Goal: Transaction & Acquisition: Purchase product/service

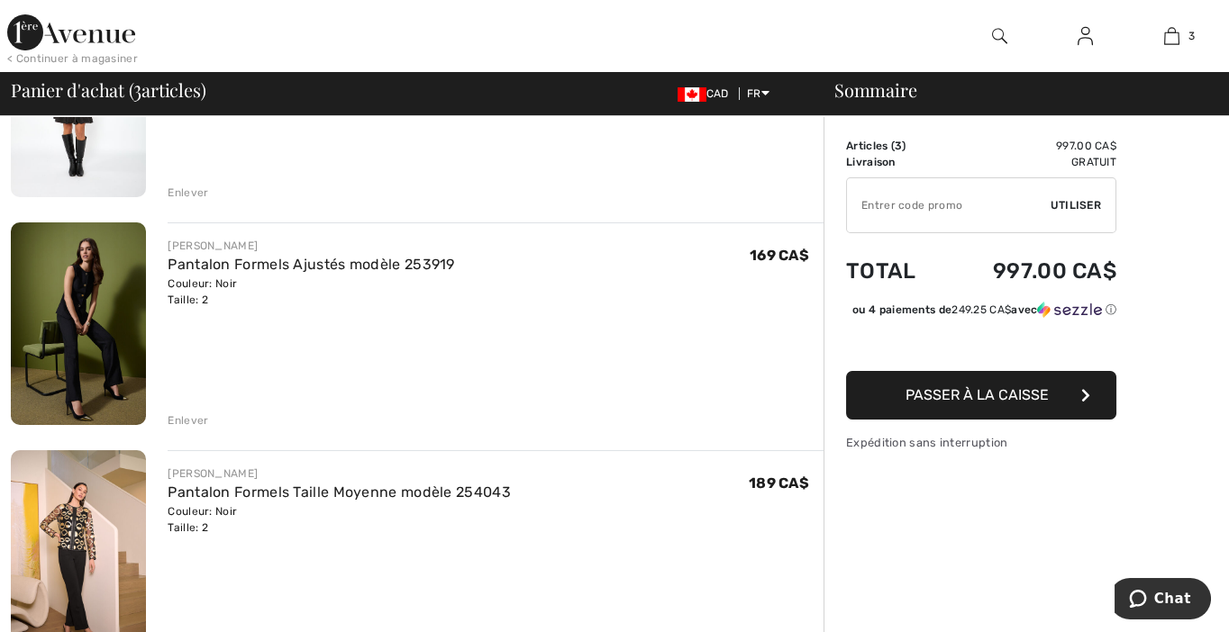
scroll to position [90, 0]
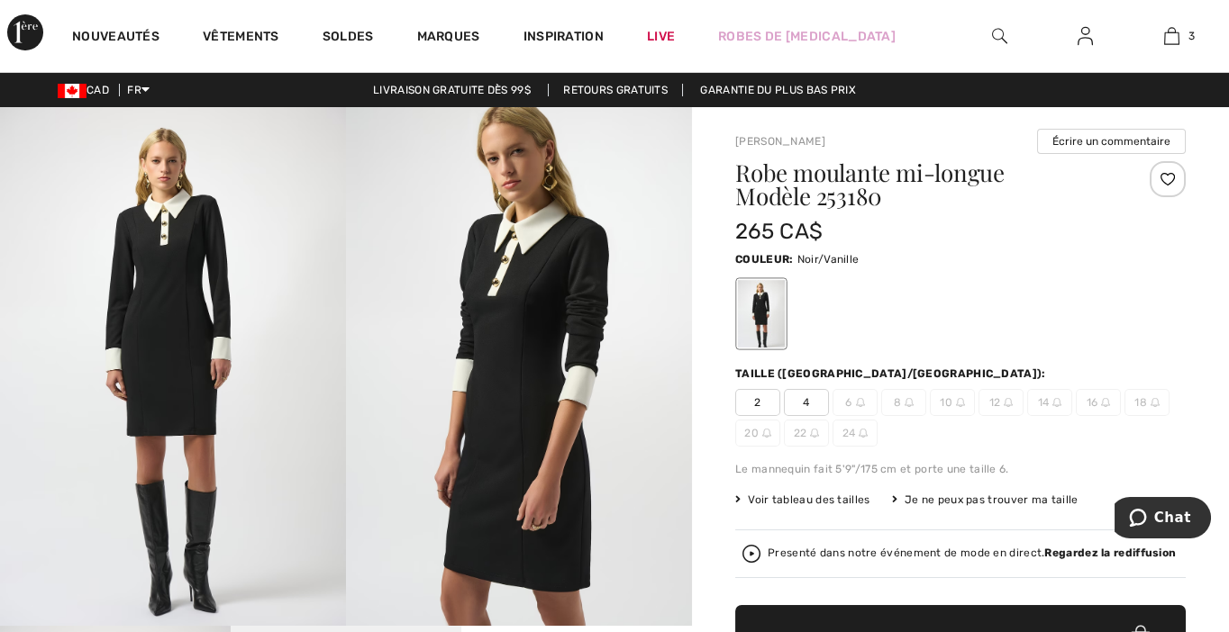
click at [753, 405] on span "2" at bounding box center [757, 402] width 45 height 27
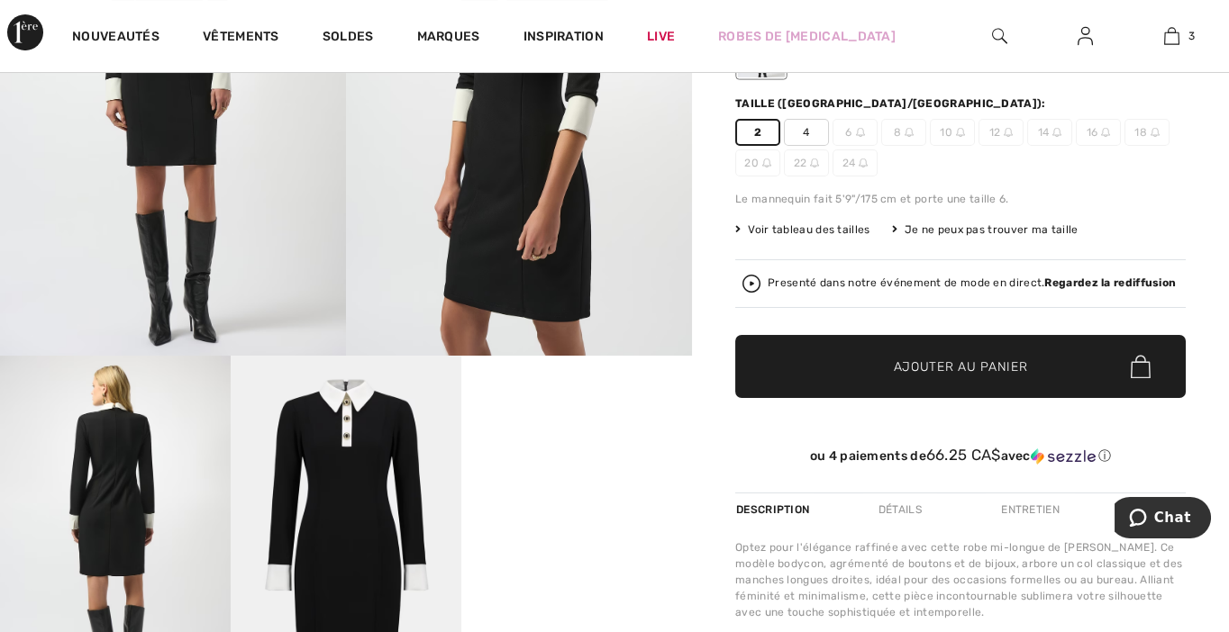
click at [931, 370] on span "Ajouter au panier" at bounding box center [961, 367] width 134 height 19
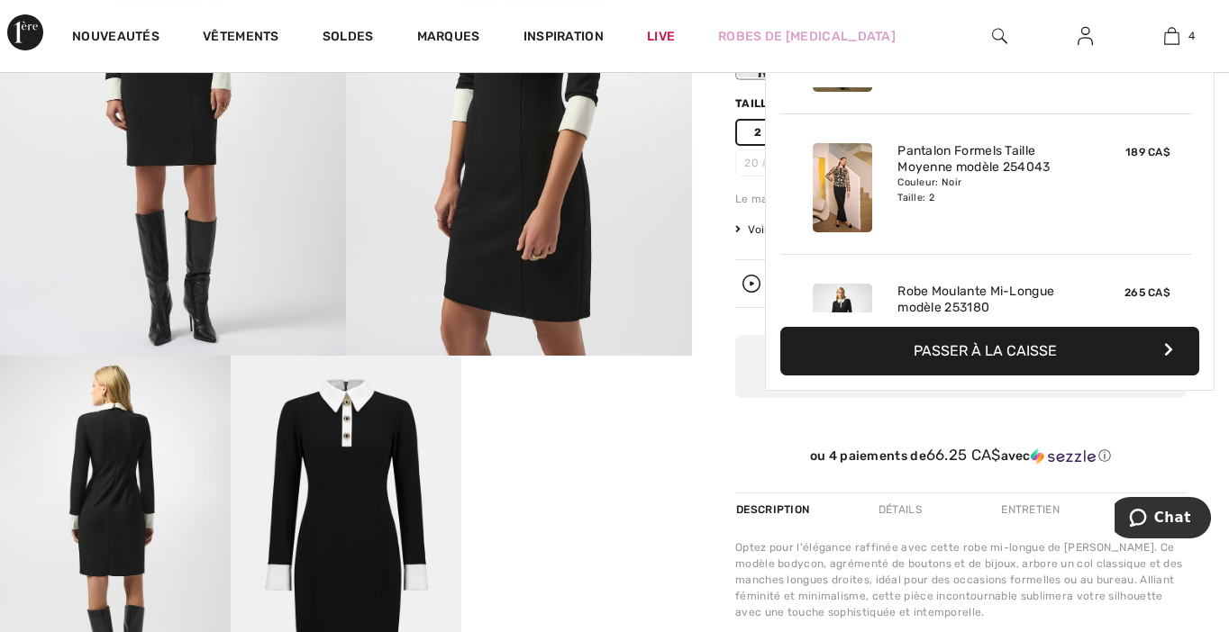
scroll to position [335, 0]
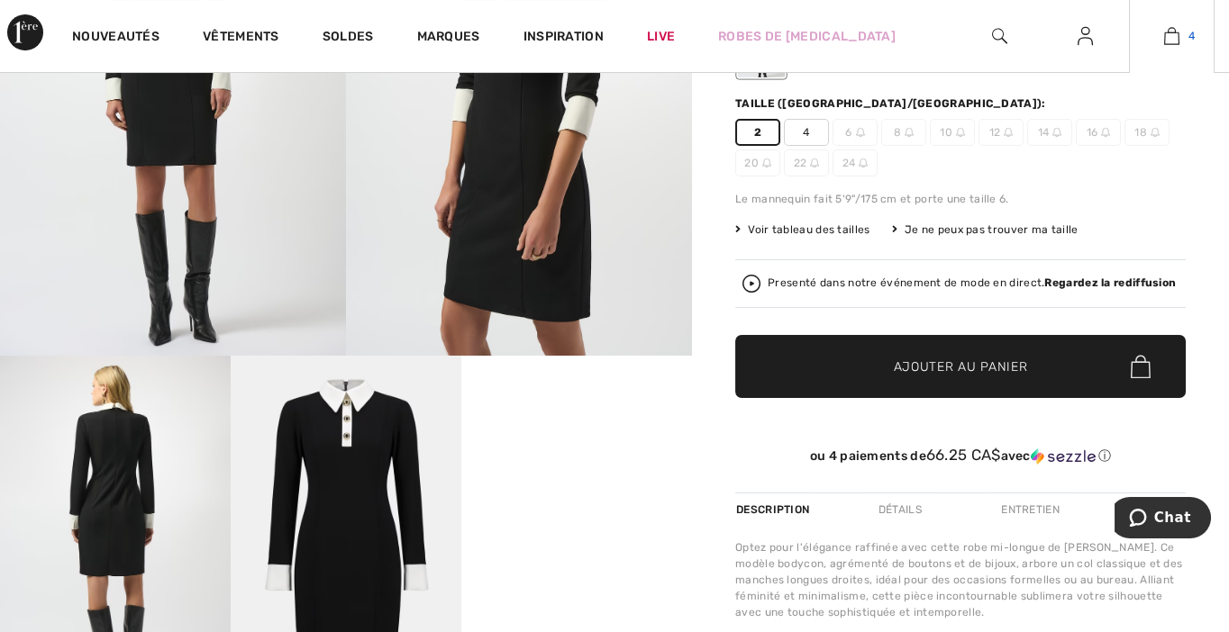
click at [1171, 35] on img at bounding box center [1171, 36] width 15 height 22
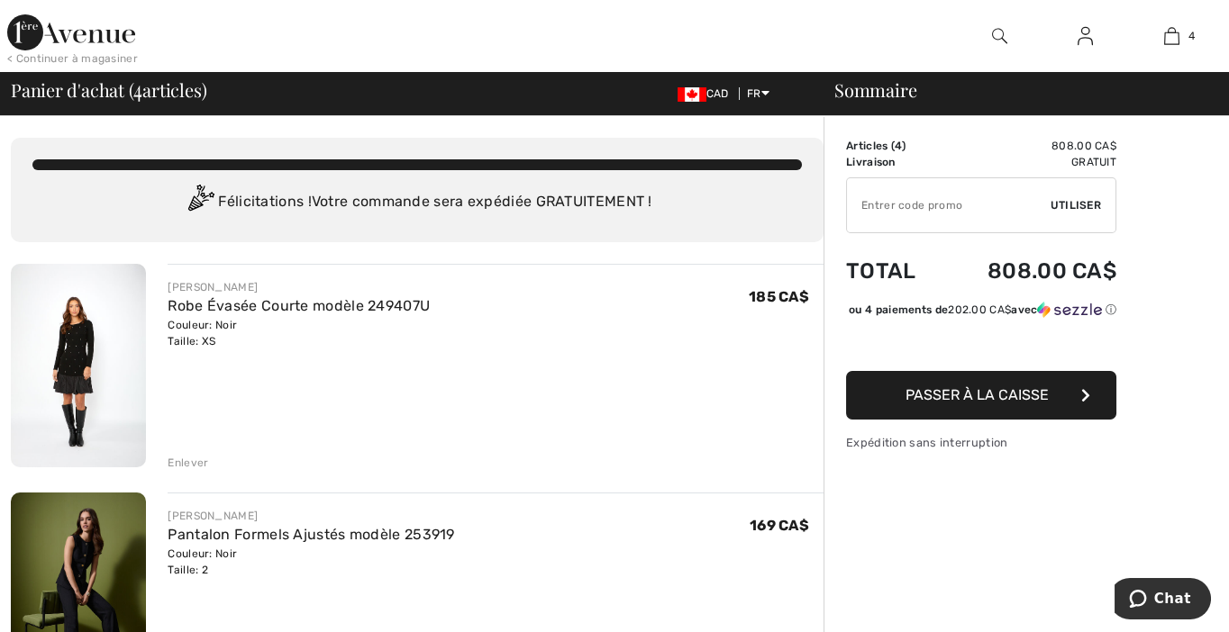
click at [180, 463] on div "Enlever" at bounding box center [188, 463] width 41 height 16
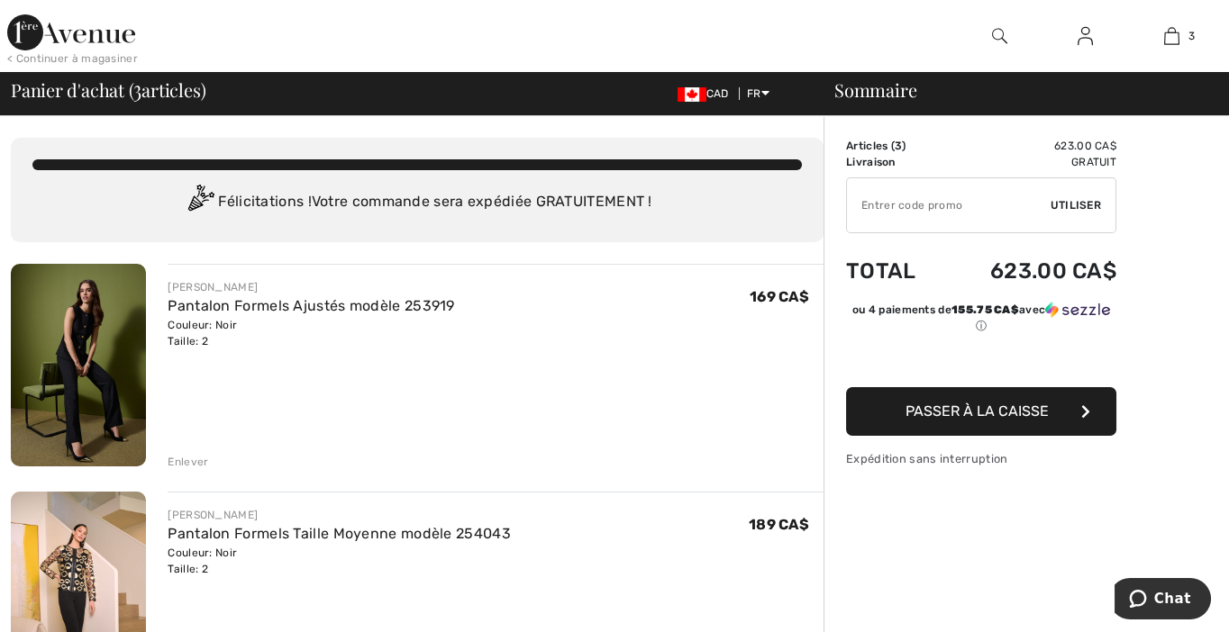
scroll to position [90, 0]
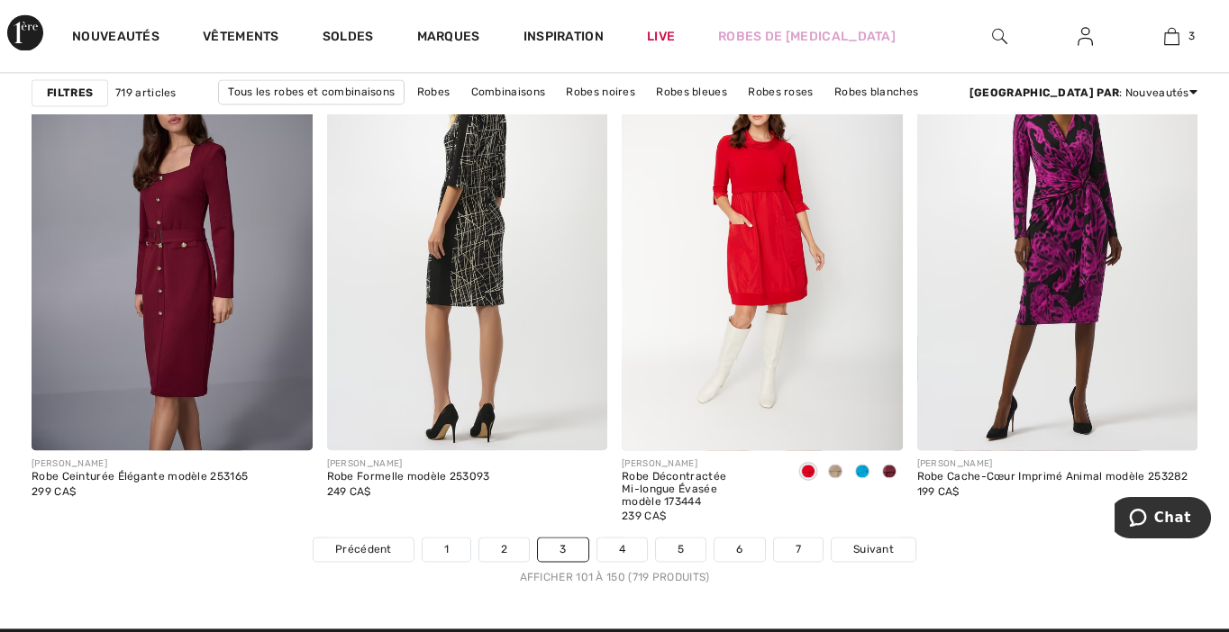
scroll to position [7749, 0]
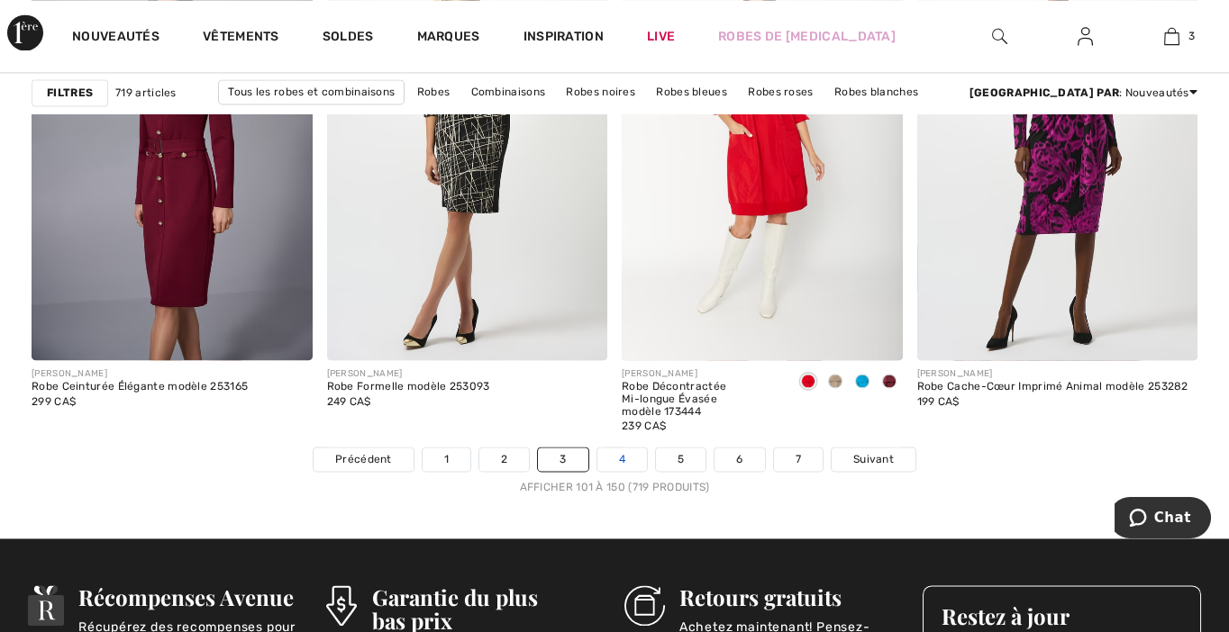
click at [633, 456] on link "4" at bounding box center [622, 459] width 50 height 23
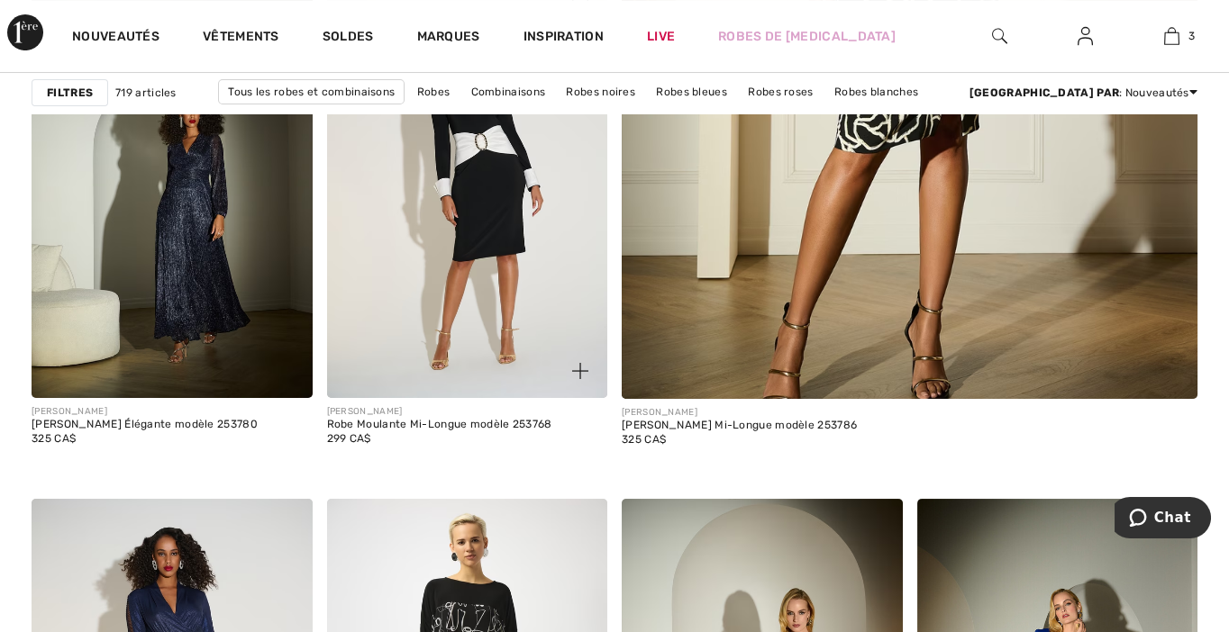
scroll to position [721, 0]
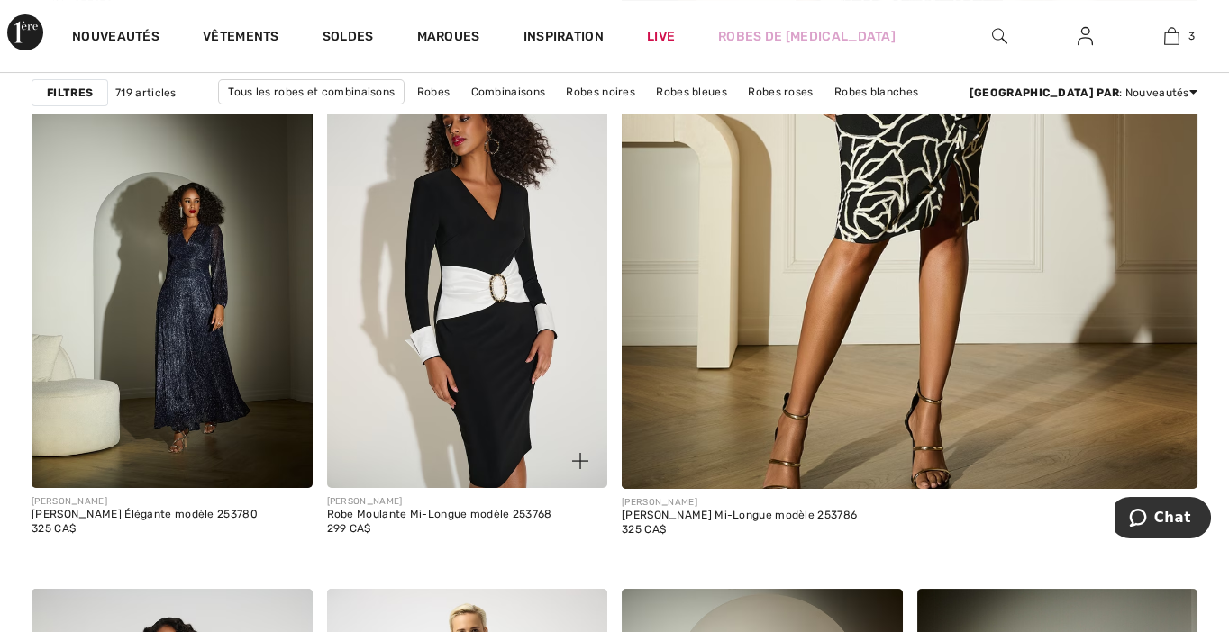
click at [507, 281] on img at bounding box center [467, 277] width 281 height 421
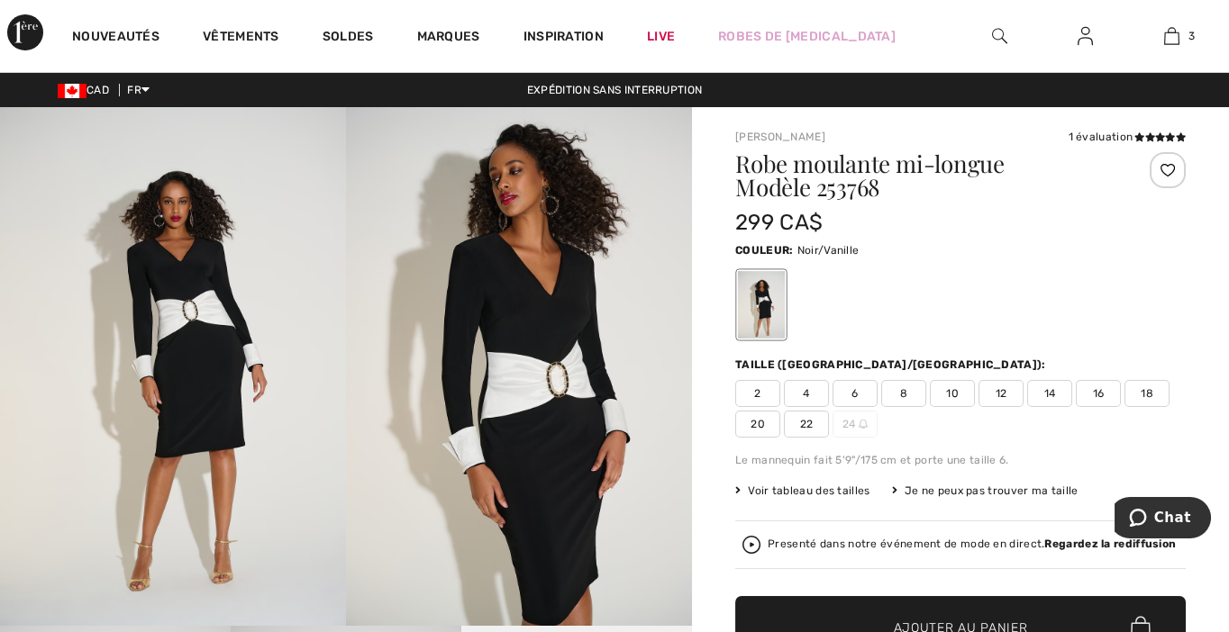
click at [757, 393] on span "2" at bounding box center [757, 393] width 45 height 27
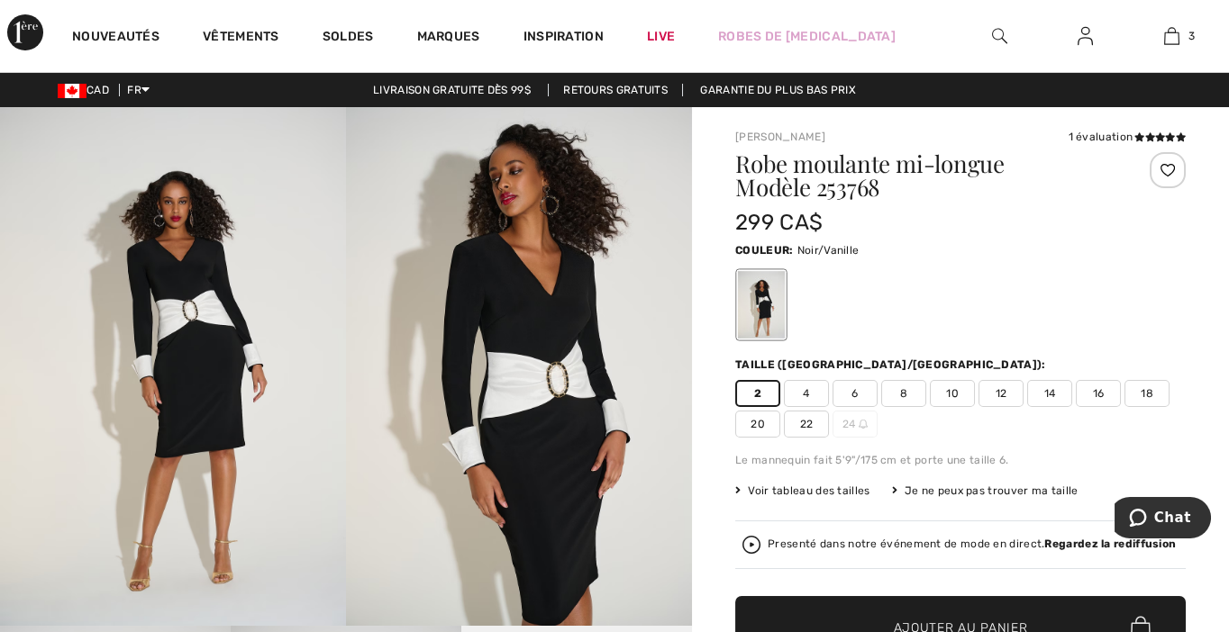
scroll to position [90, 0]
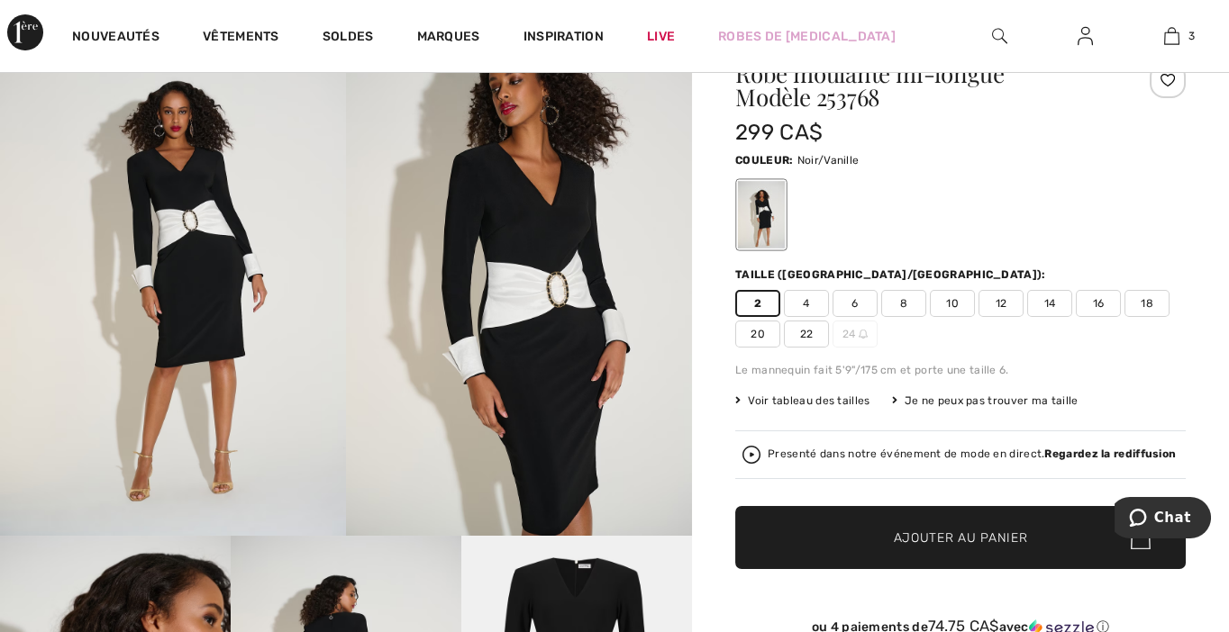
click at [925, 533] on span "Ajouter au panier" at bounding box center [961, 538] width 134 height 19
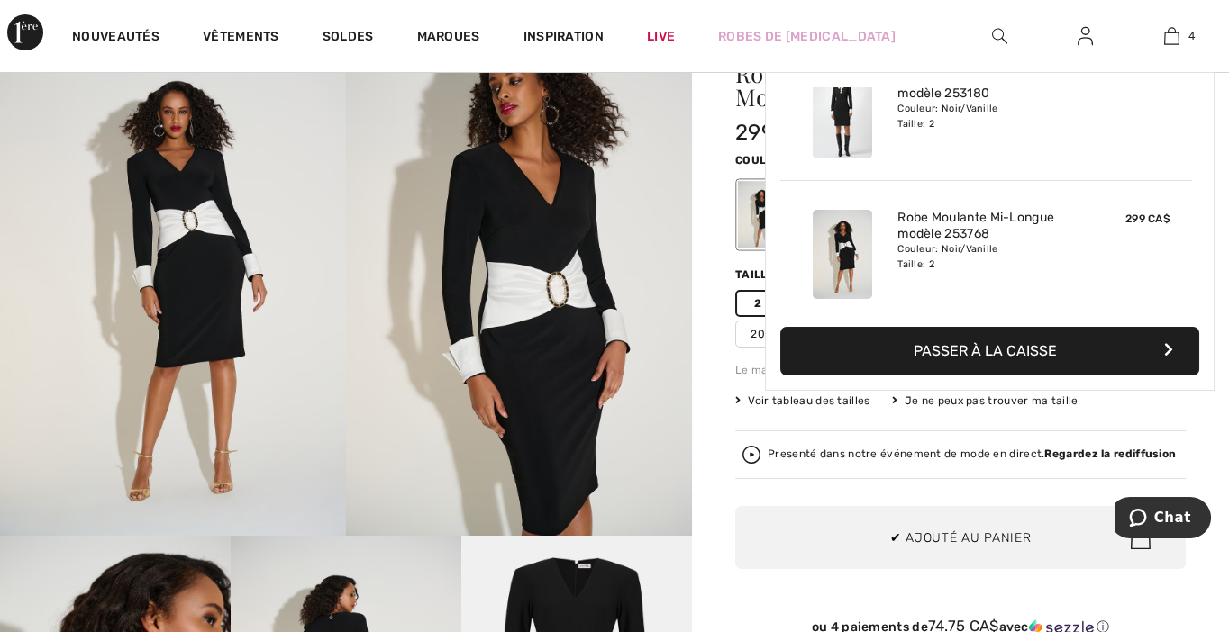
scroll to position [335, 0]
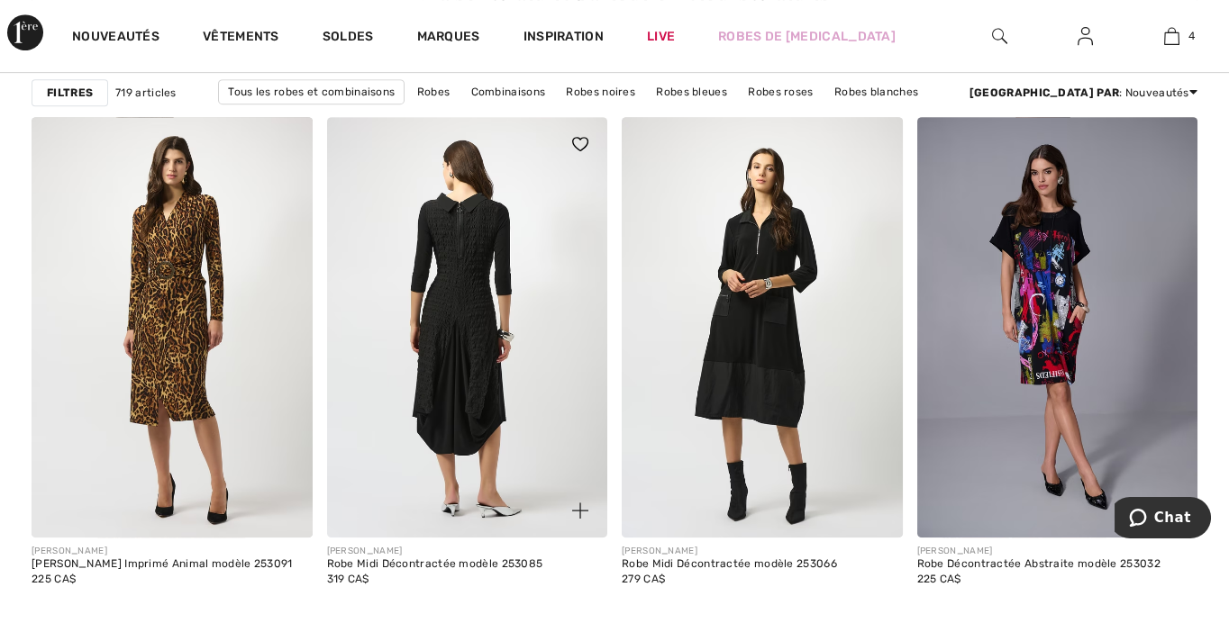
scroll to position [2523, 0]
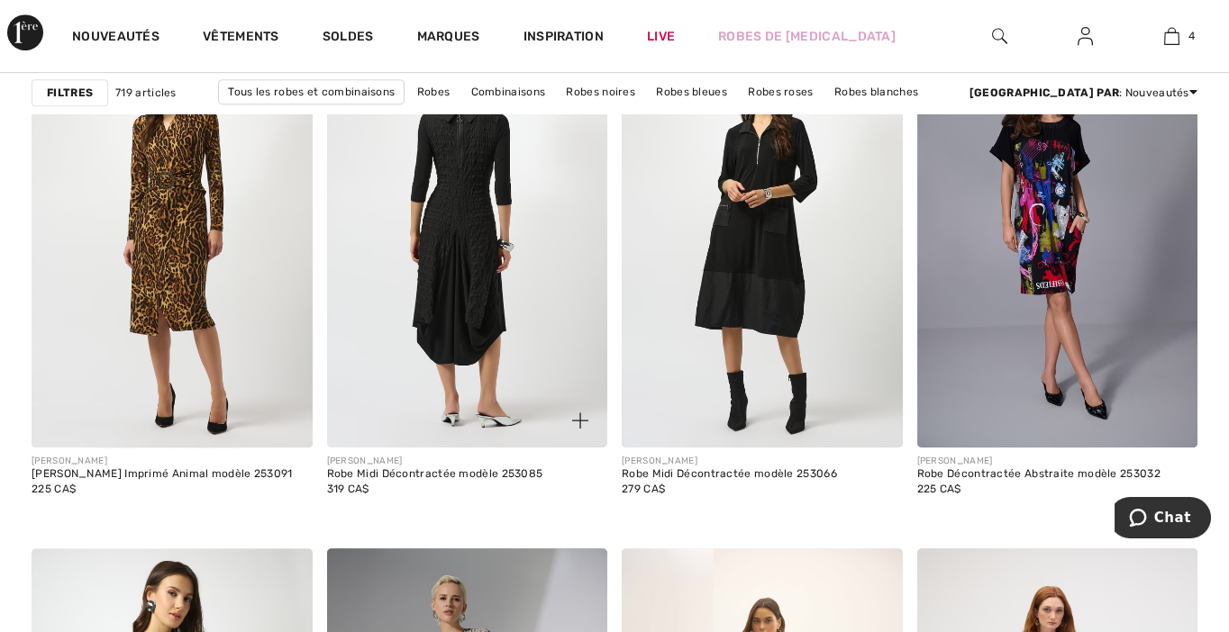
click at [525, 249] on img at bounding box center [467, 237] width 281 height 421
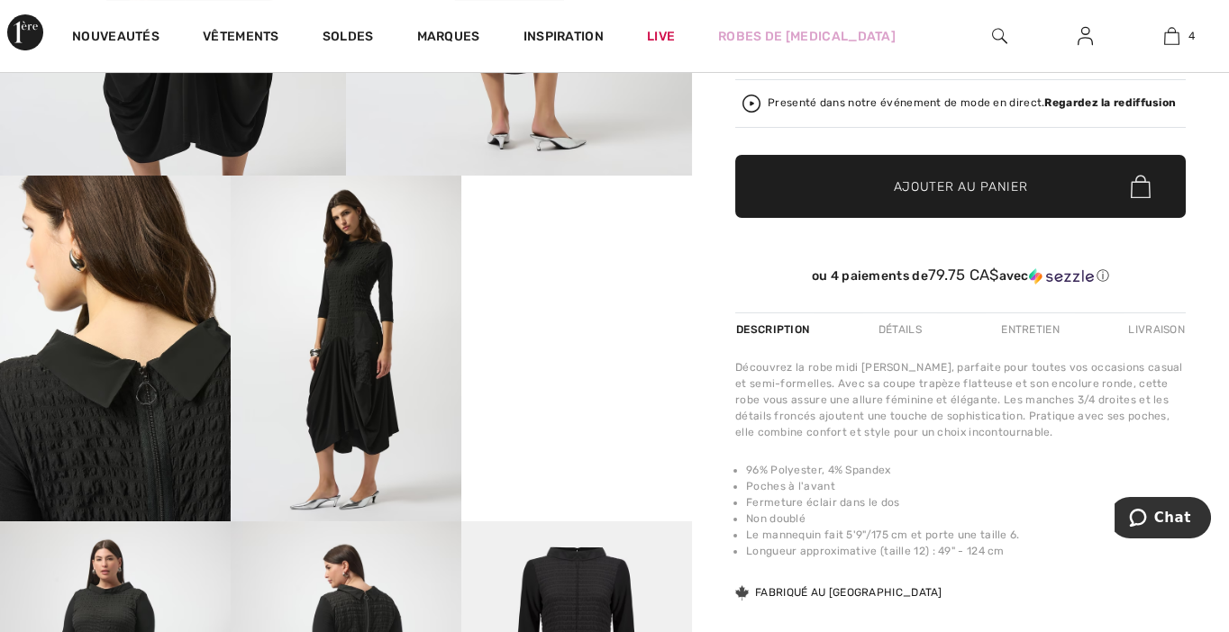
scroll to position [270, 0]
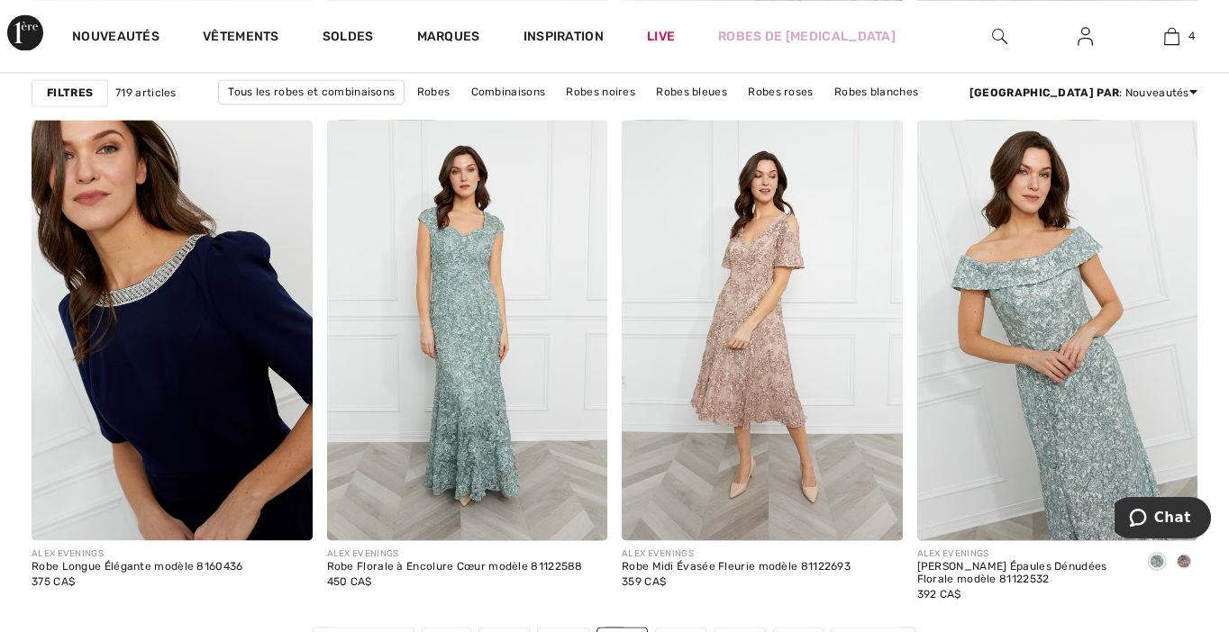
scroll to position [8019, 0]
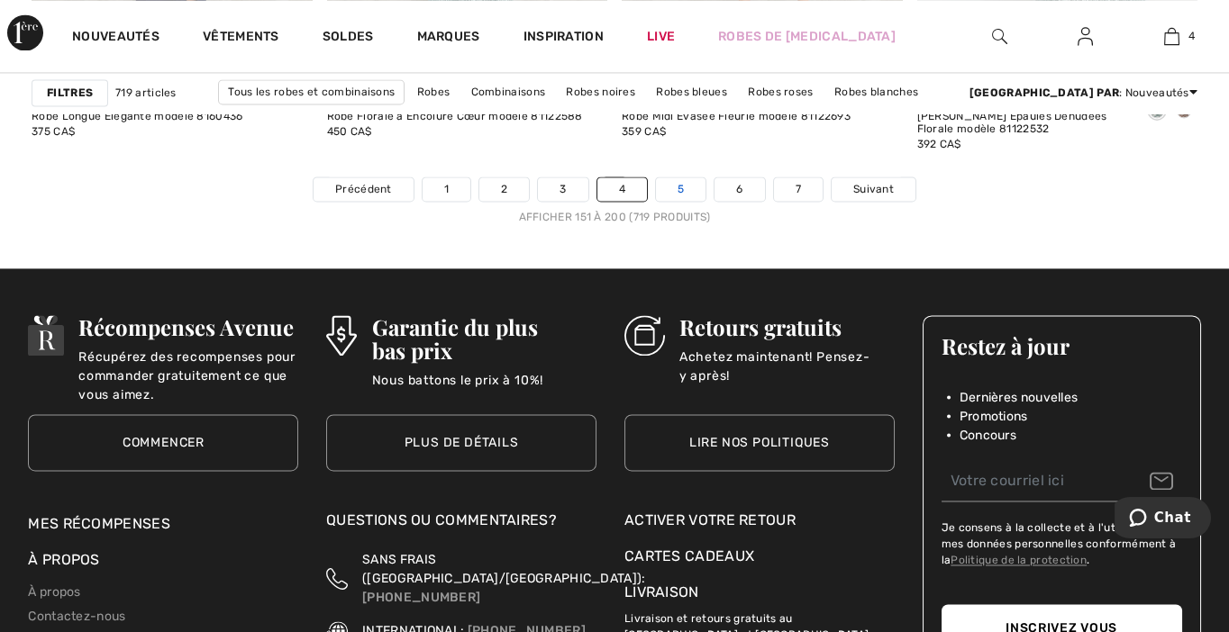
click at [674, 188] on link "5" at bounding box center [681, 188] width 50 height 23
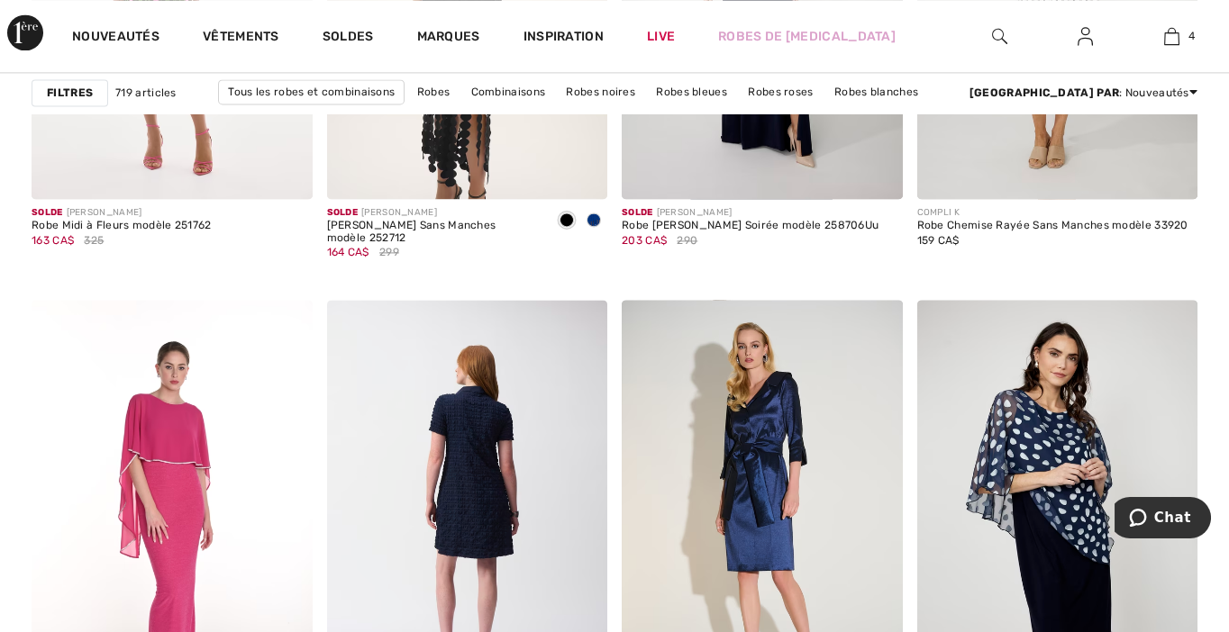
scroll to position [7839, 0]
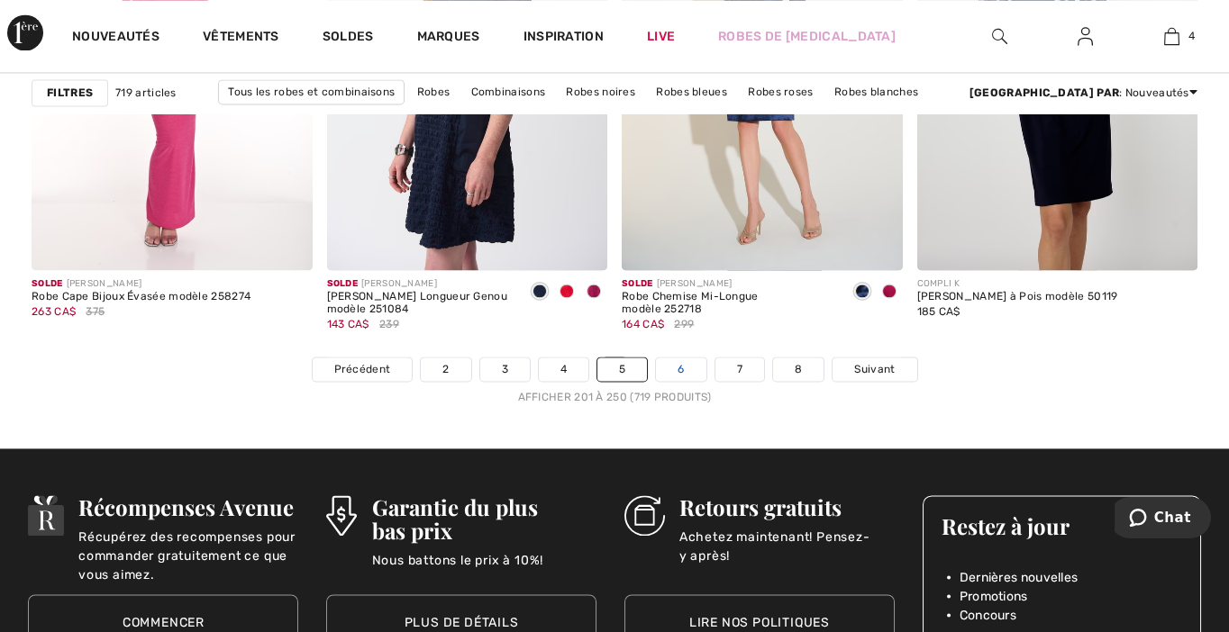
click at [690, 366] on link "6" at bounding box center [681, 369] width 50 height 23
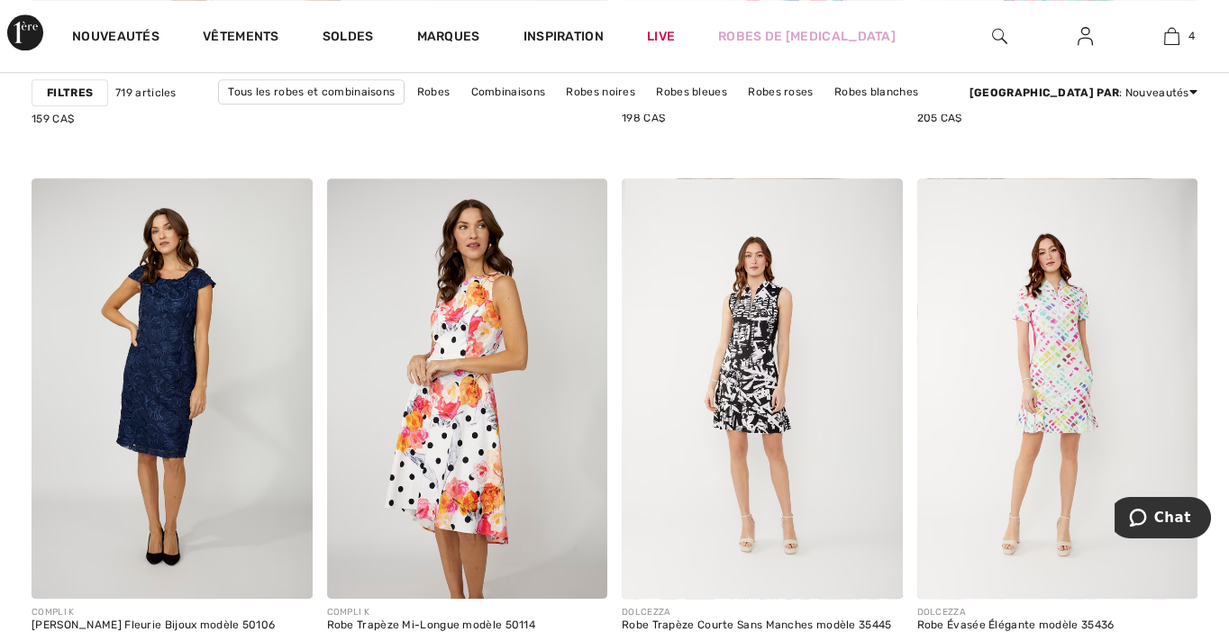
scroll to position [5316, 0]
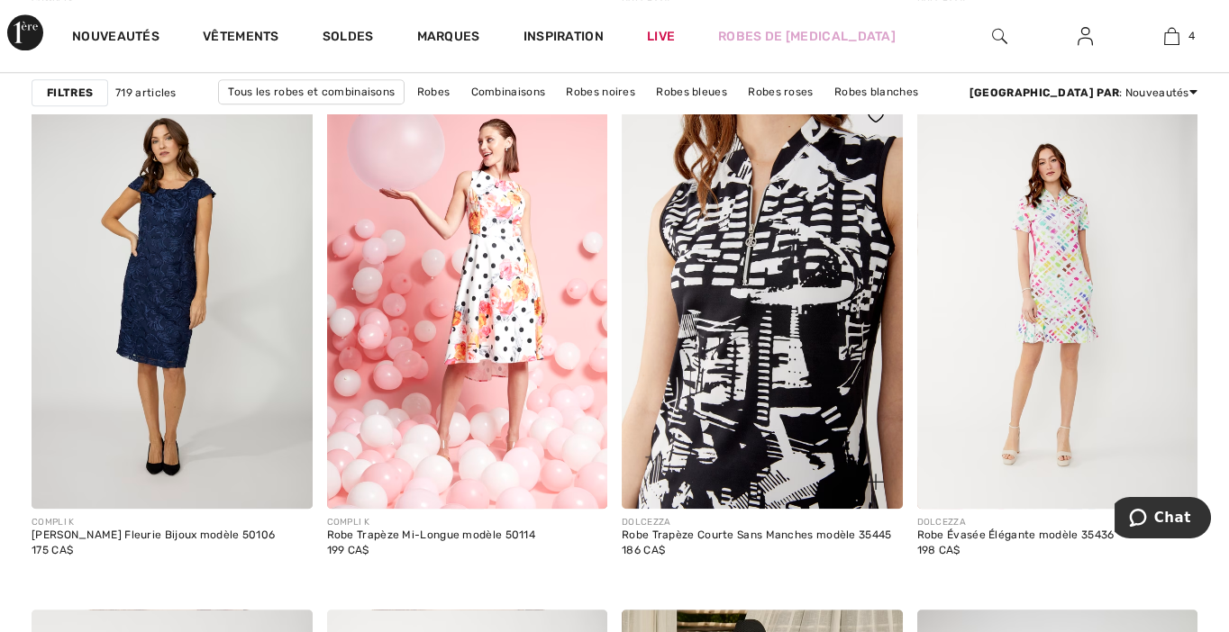
click at [768, 359] on img at bounding box center [762, 298] width 281 height 421
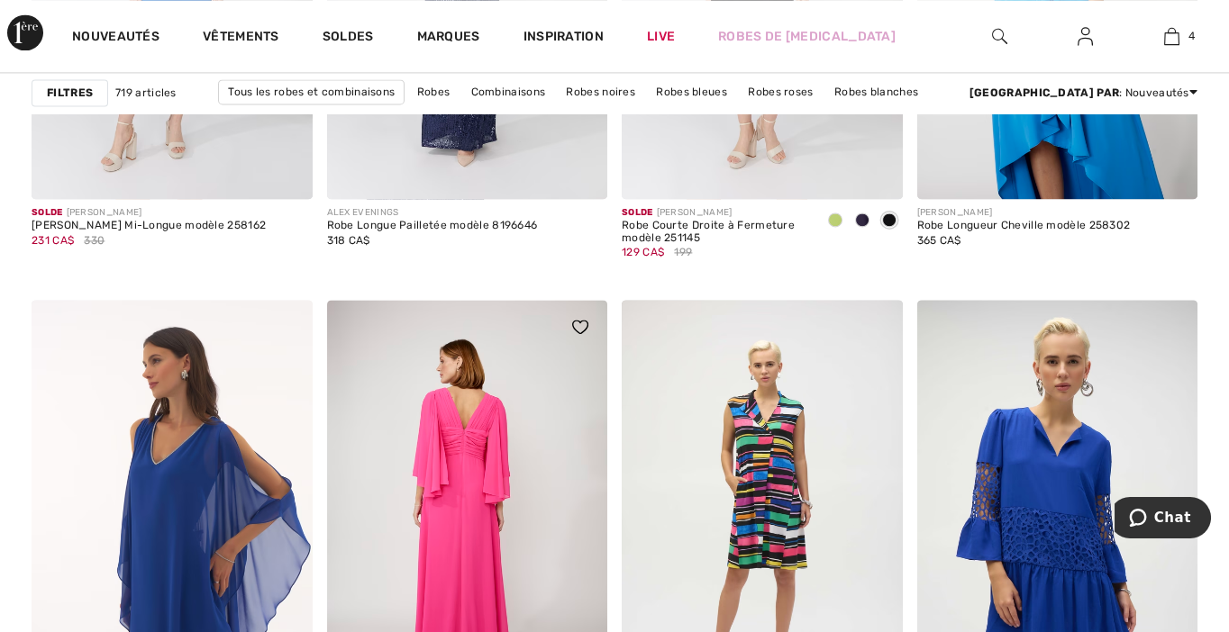
scroll to position [7749, 0]
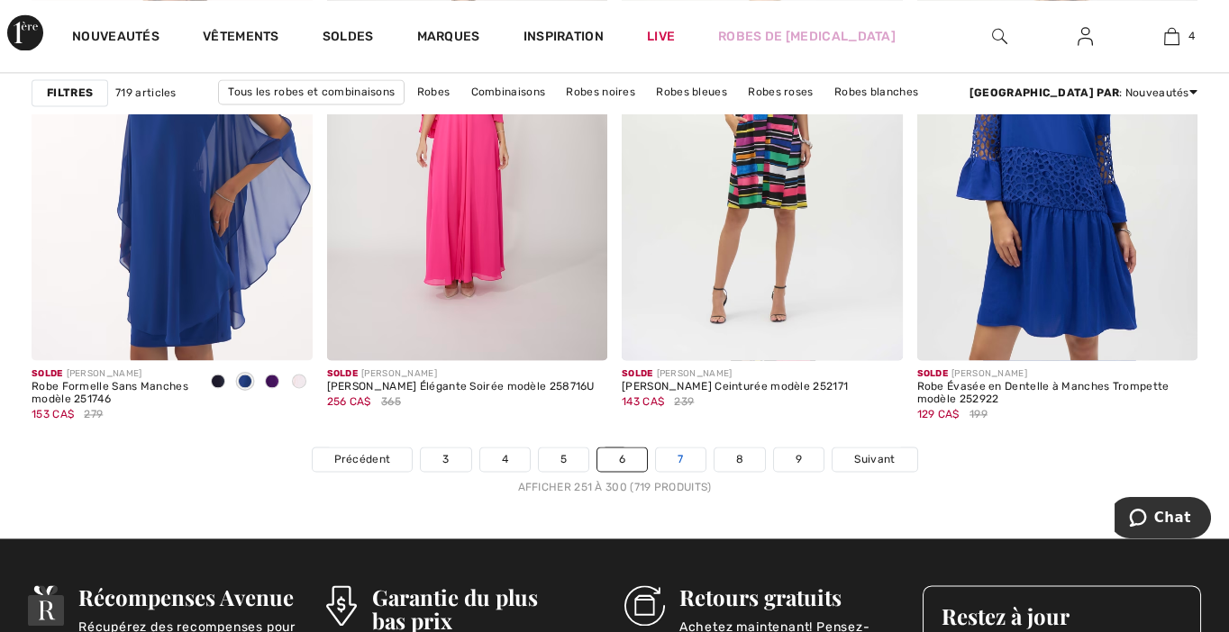
click at [682, 462] on link "7" at bounding box center [680, 459] width 49 height 23
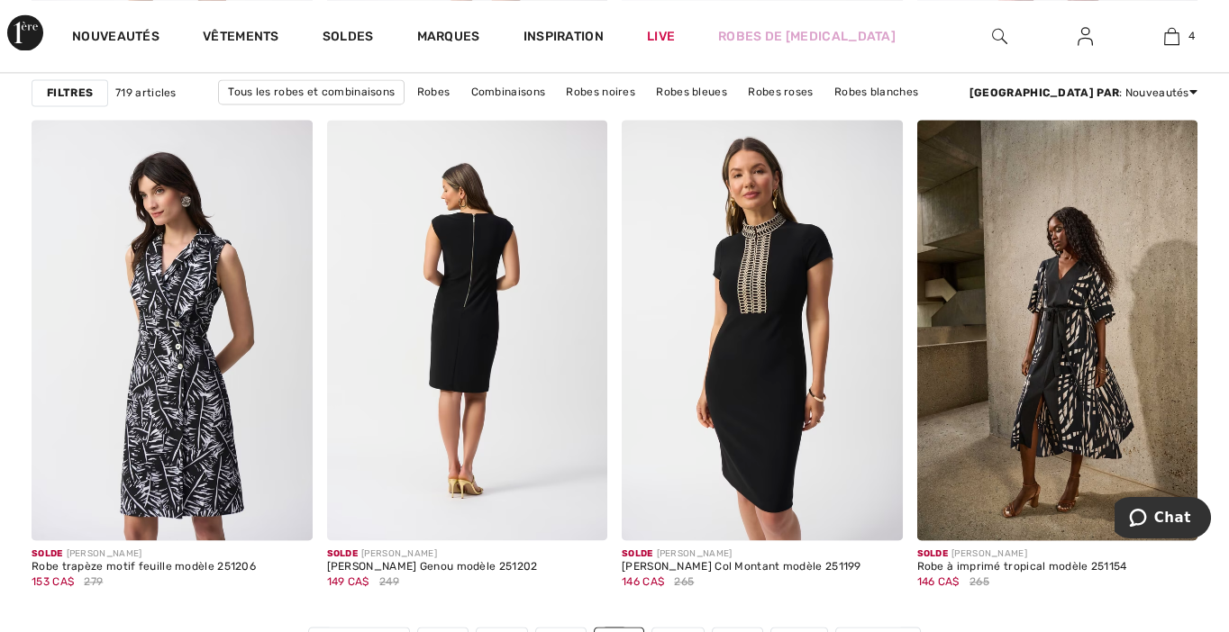
scroll to position [7929, 0]
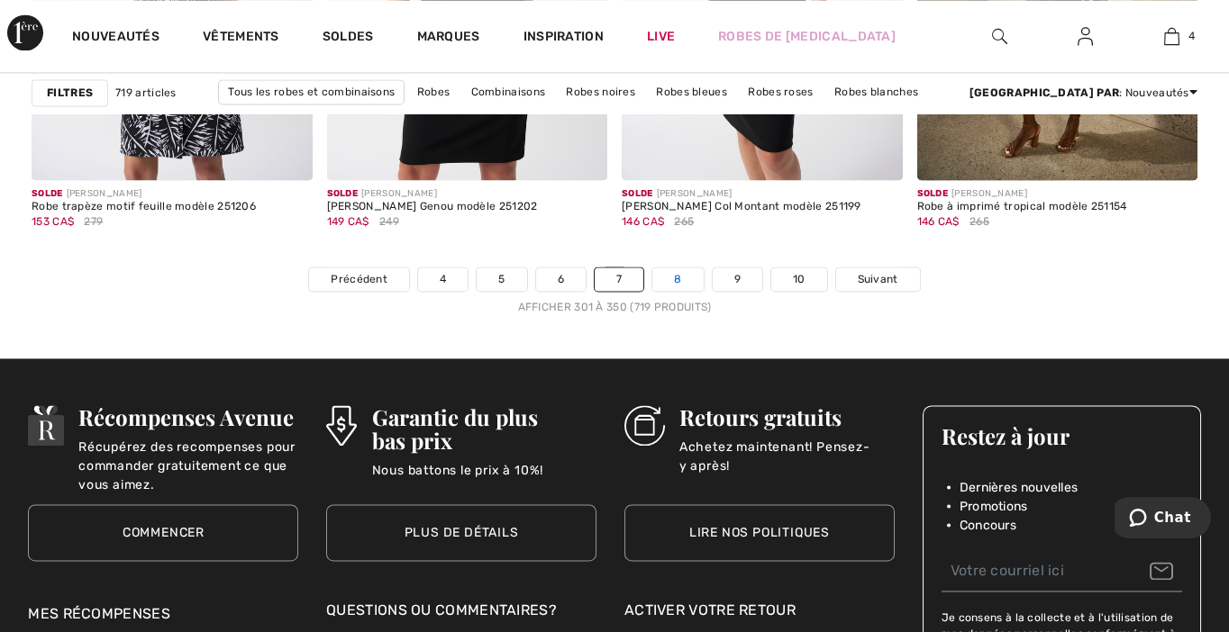
click at [682, 279] on link "8" at bounding box center [677, 279] width 50 height 23
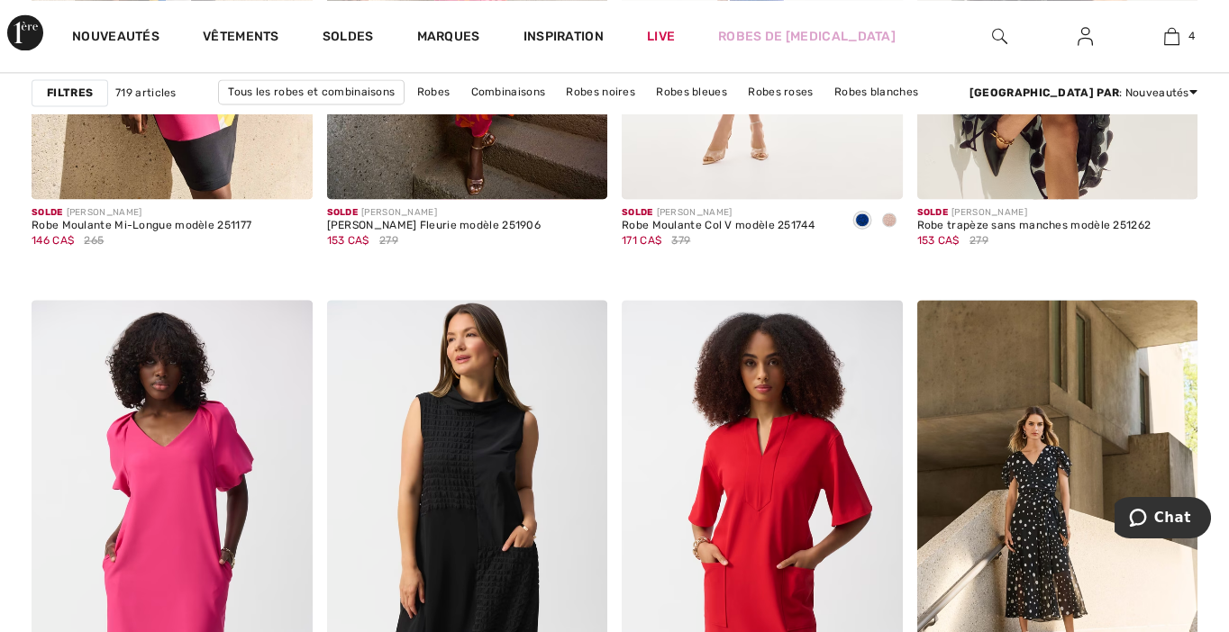
scroll to position [7839, 0]
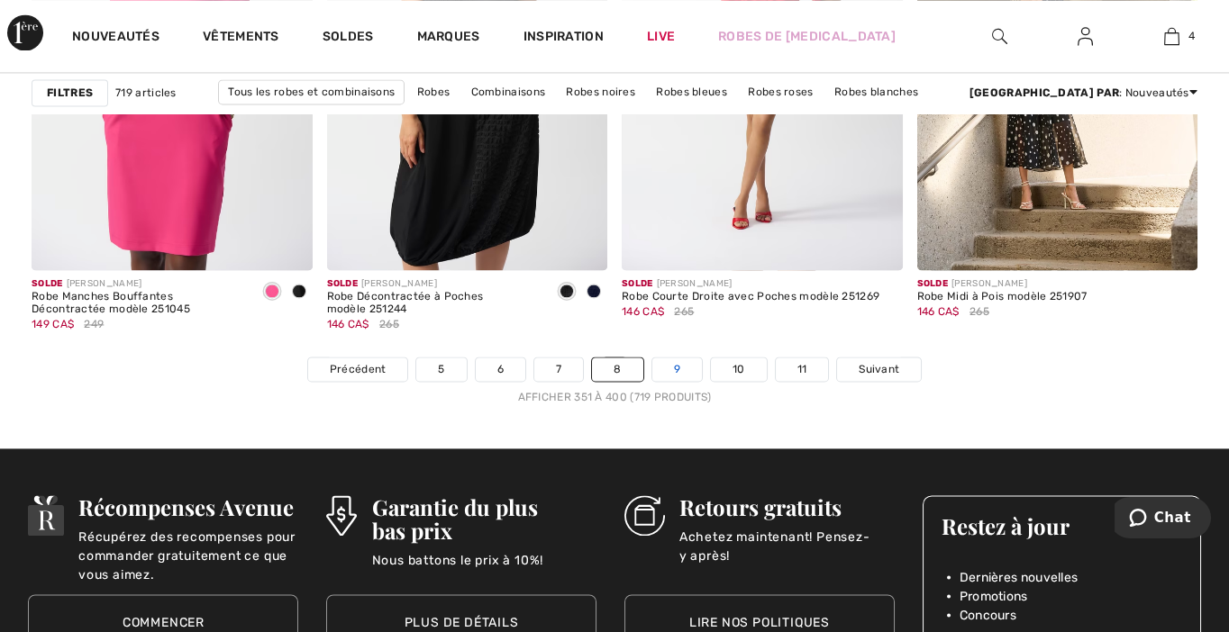
click at [671, 361] on link "9" at bounding box center [677, 369] width 50 height 23
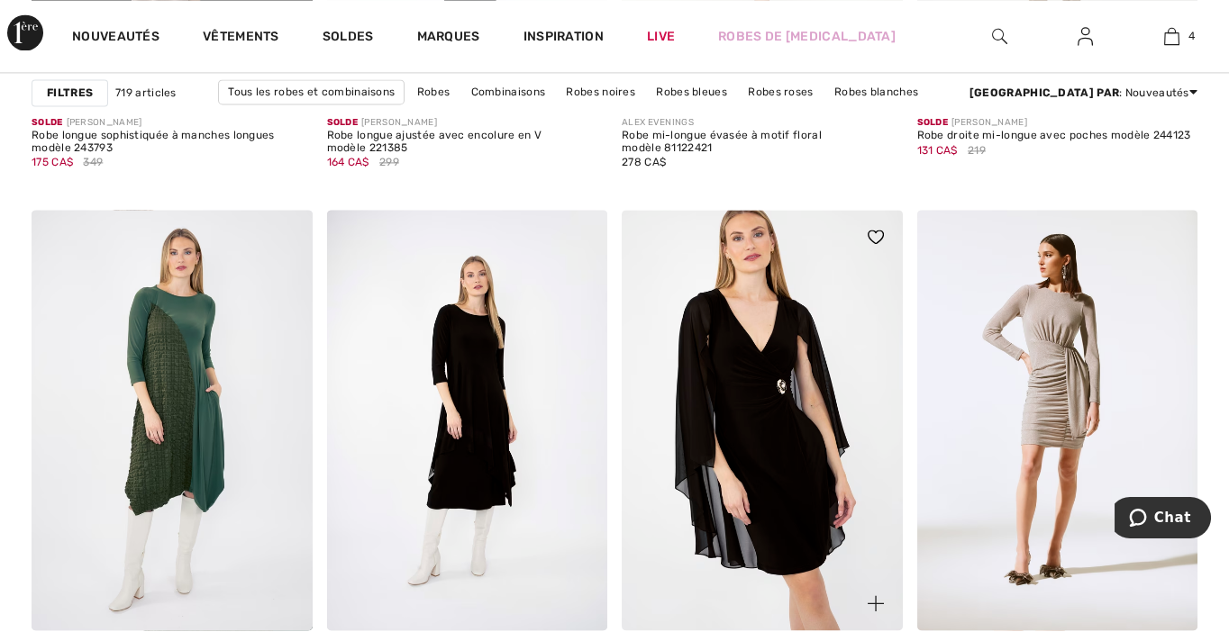
scroll to position [7839, 0]
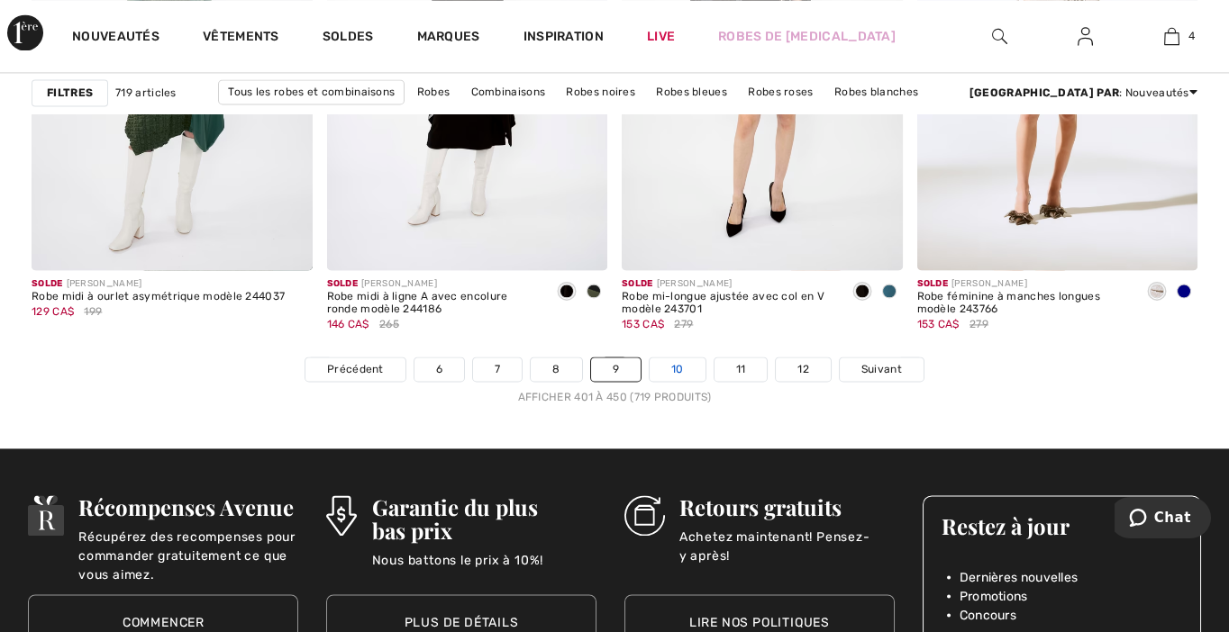
click at [678, 365] on link "10" at bounding box center [678, 369] width 56 height 23
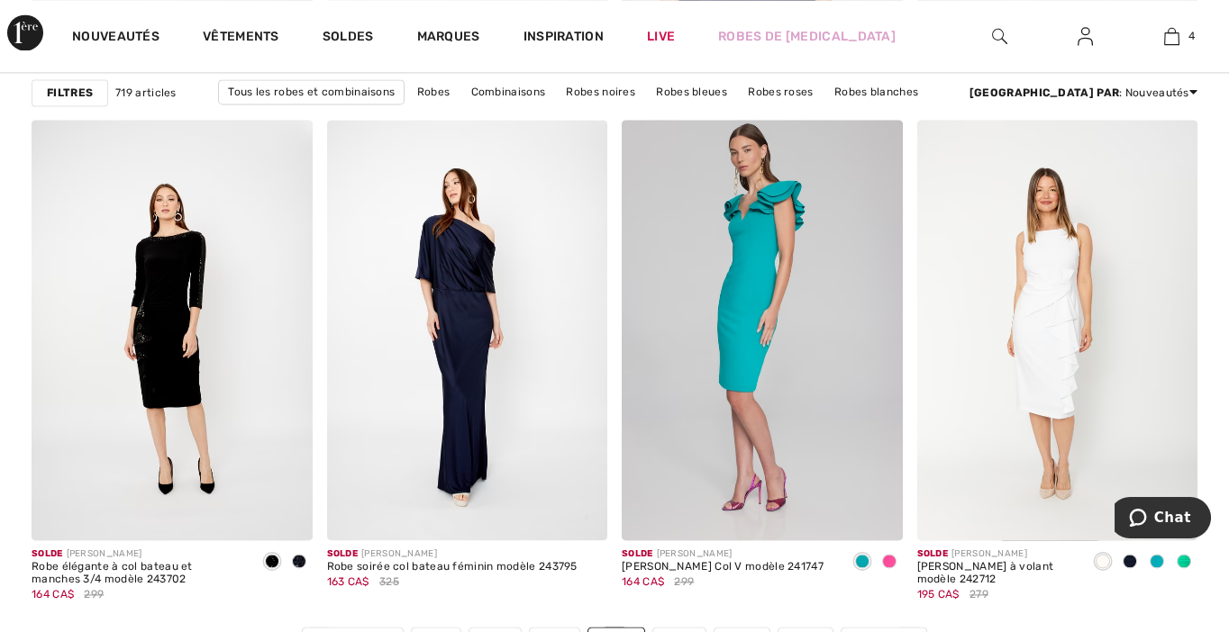
scroll to position [7929, 0]
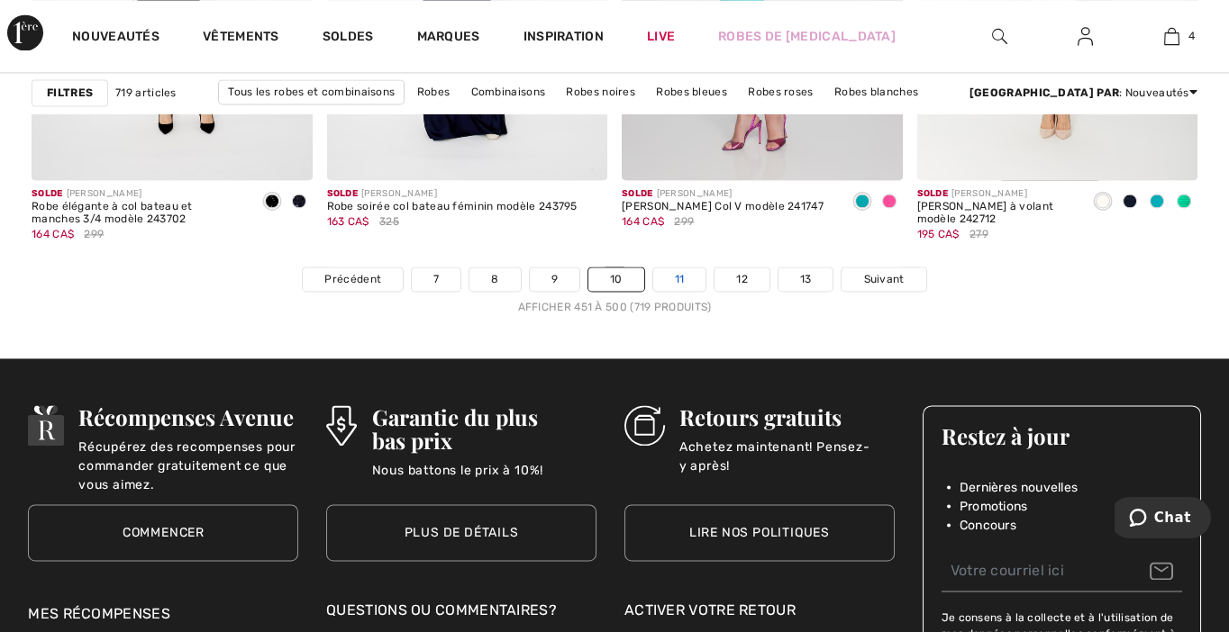
click at [686, 276] on link "11" at bounding box center [679, 279] width 53 height 23
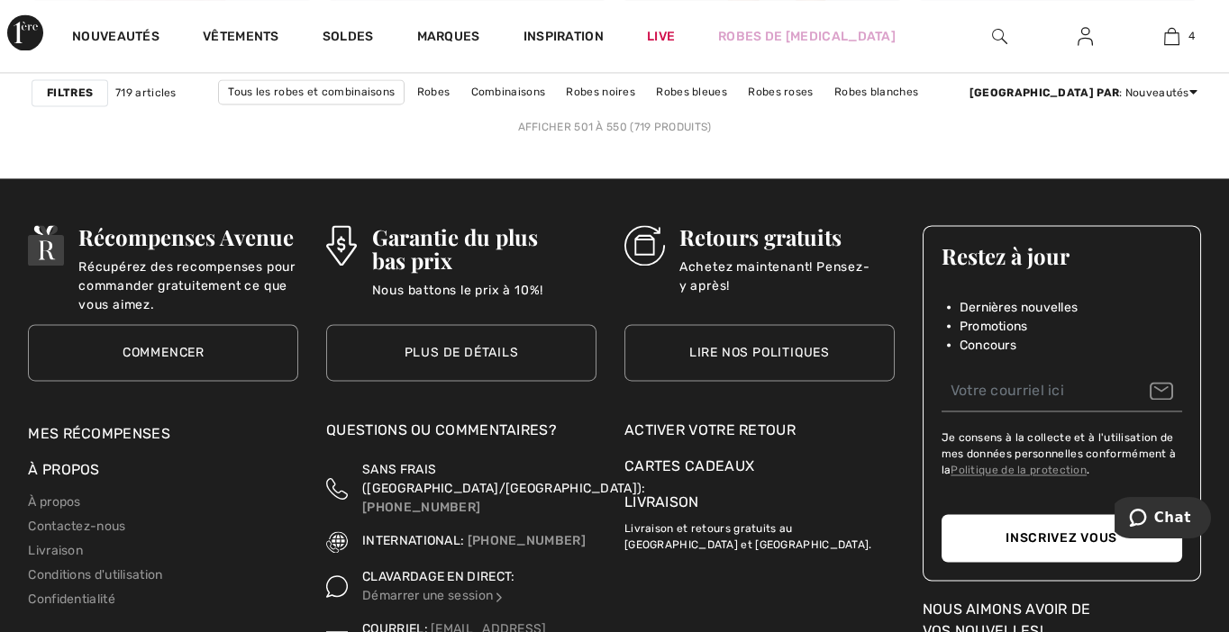
scroll to position [7568, 0]
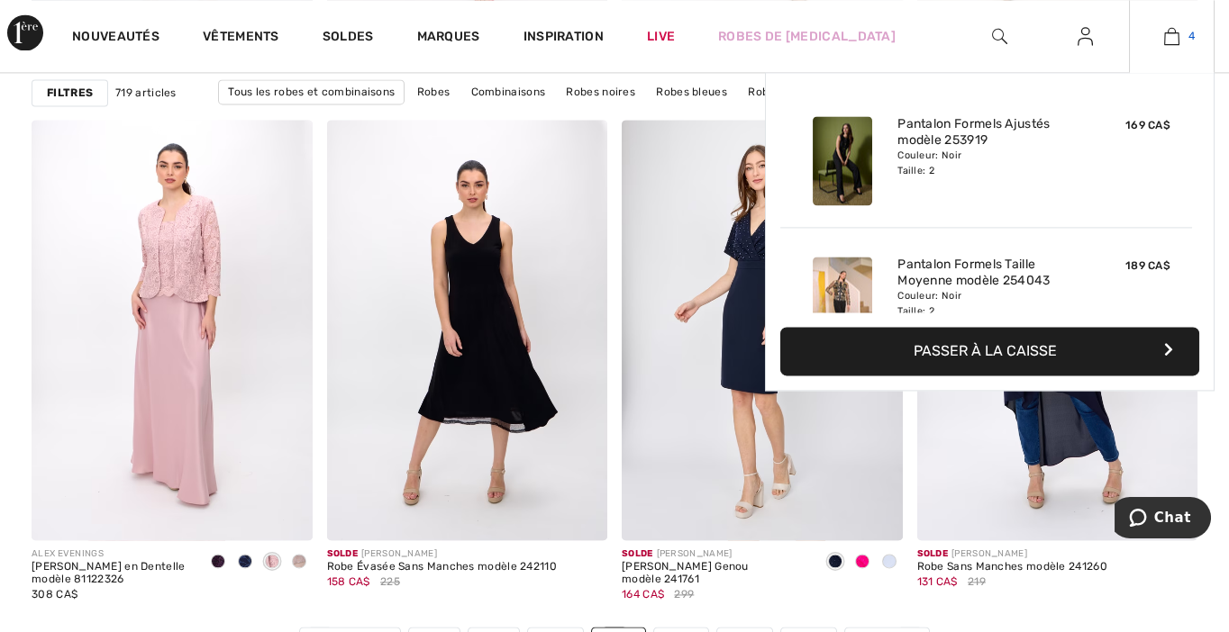
click at [1175, 34] on img at bounding box center [1171, 36] width 15 height 22
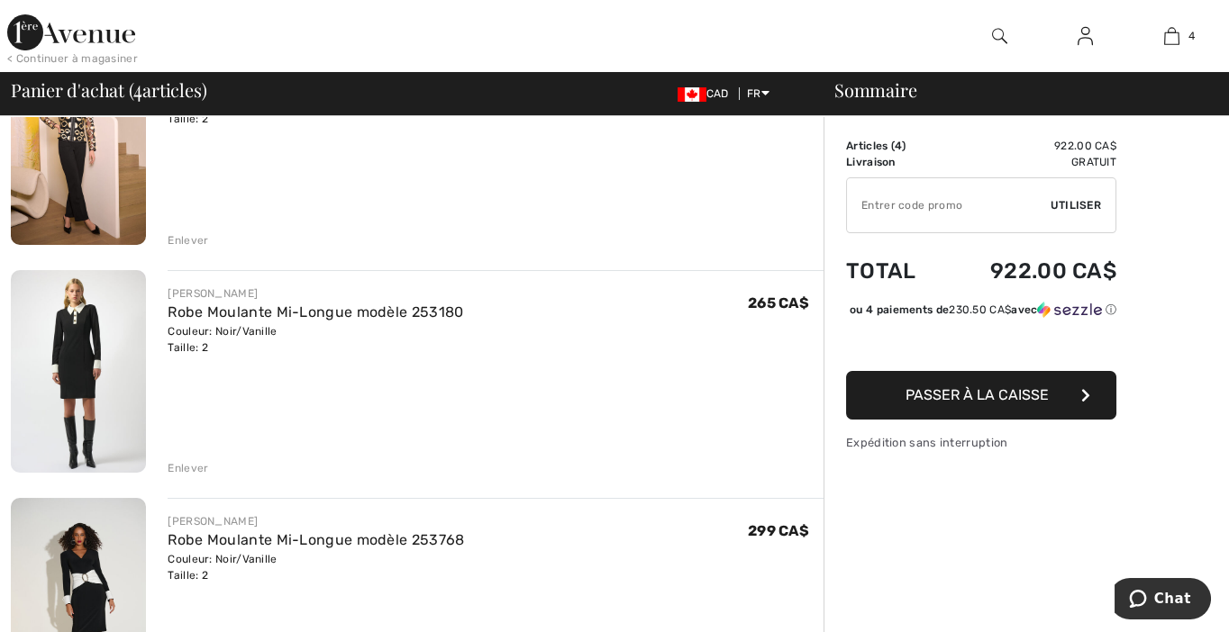
scroll to position [360, 0]
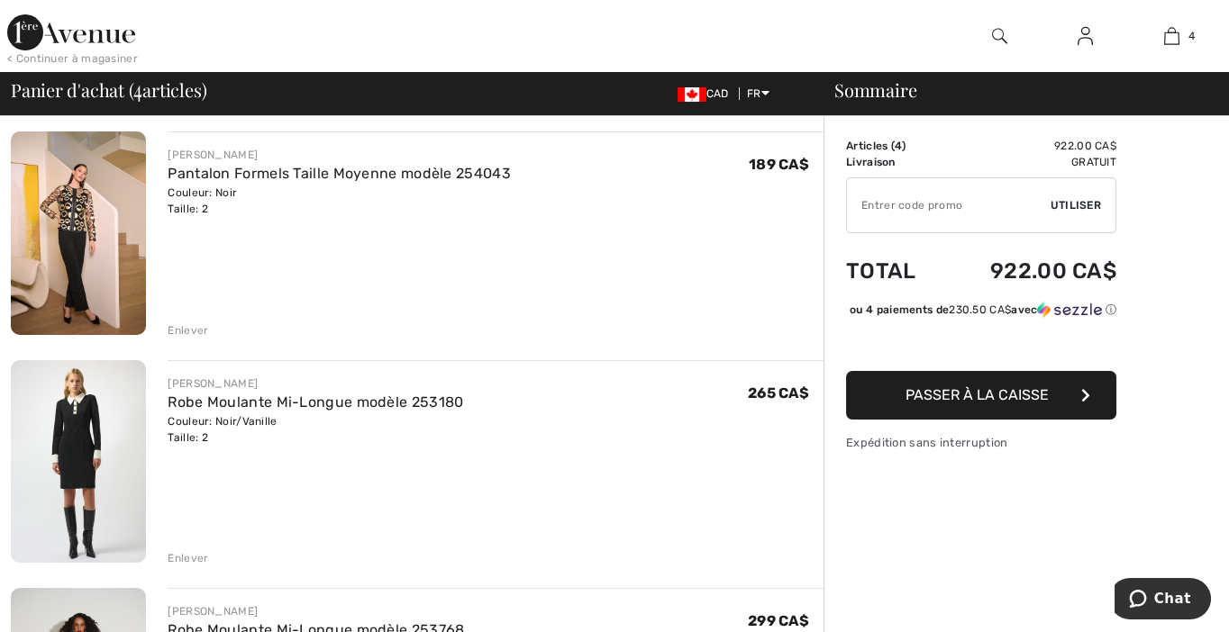
click at [81, 257] on img at bounding box center [78, 233] width 135 height 203
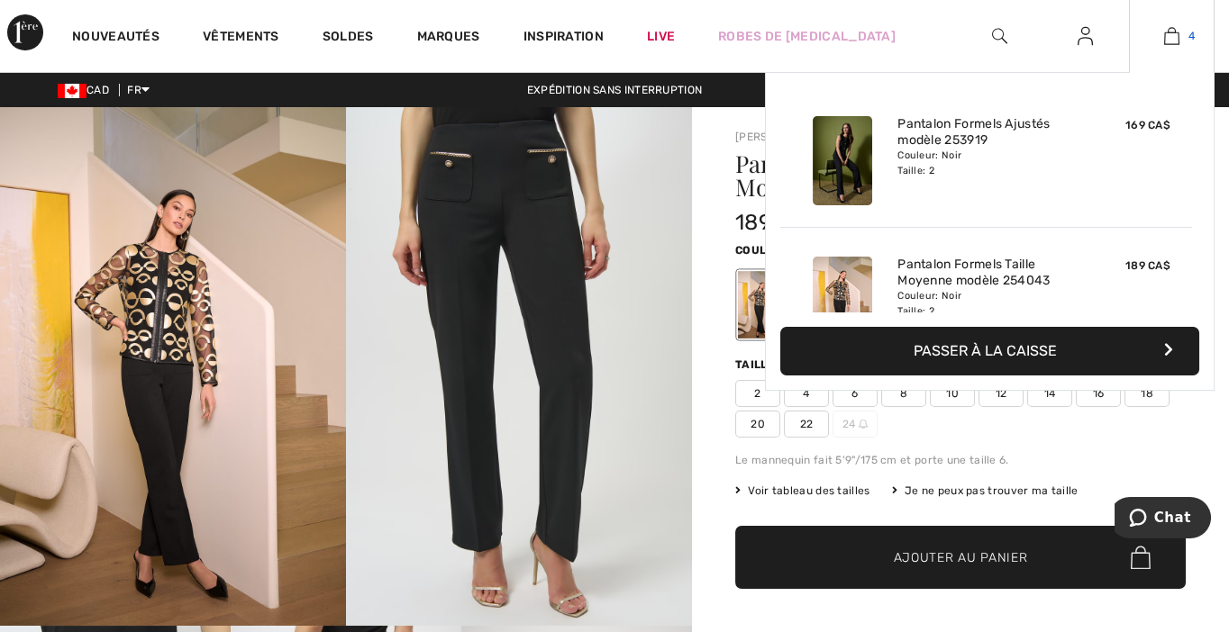
click at [1174, 38] on img at bounding box center [1171, 36] width 15 height 22
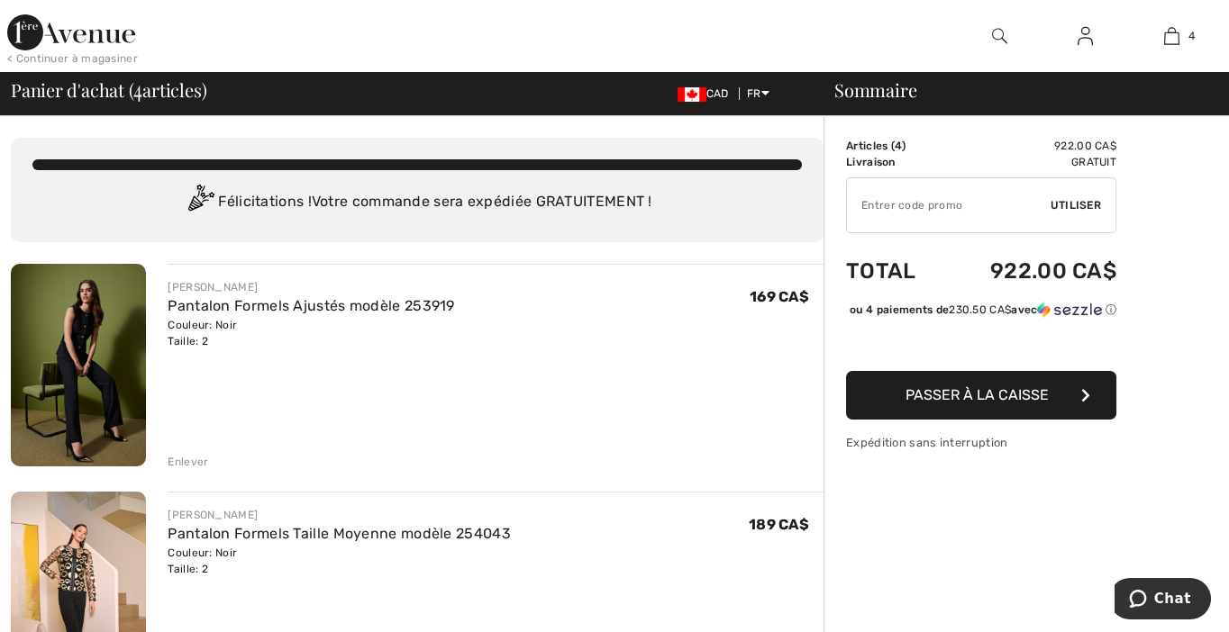
click at [84, 335] on img at bounding box center [78, 365] width 135 height 203
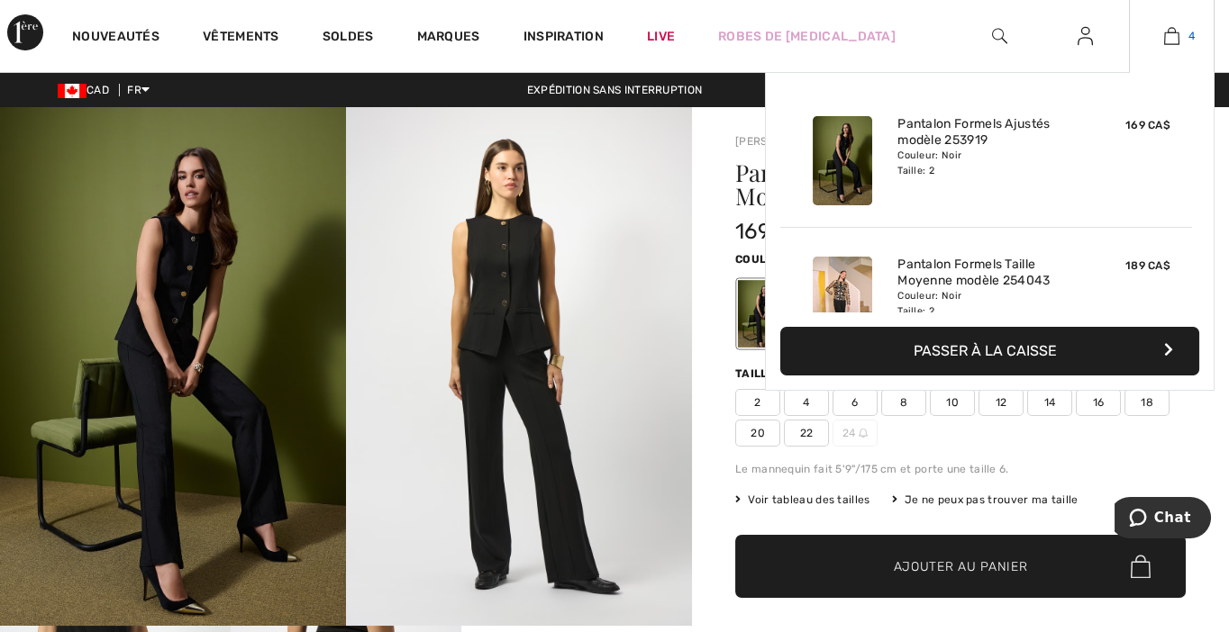
click at [1169, 41] on img at bounding box center [1171, 36] width 15 height 22
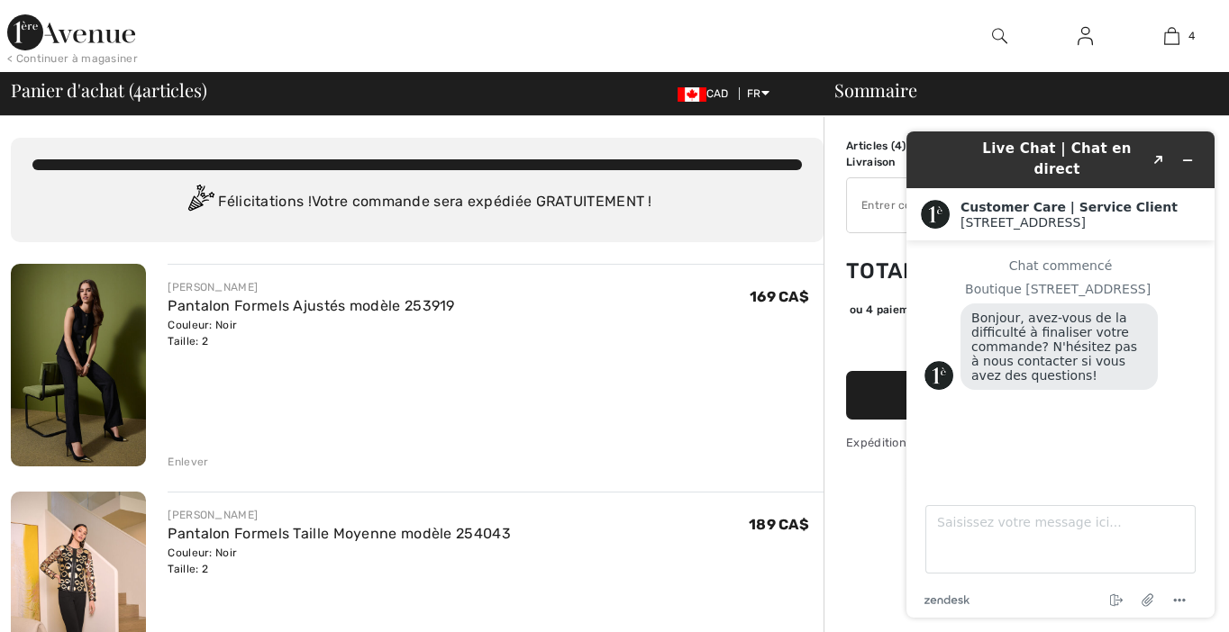
click at [180, 464] on div "Enlever" at bounding box center [188, 462] width 41 height 16
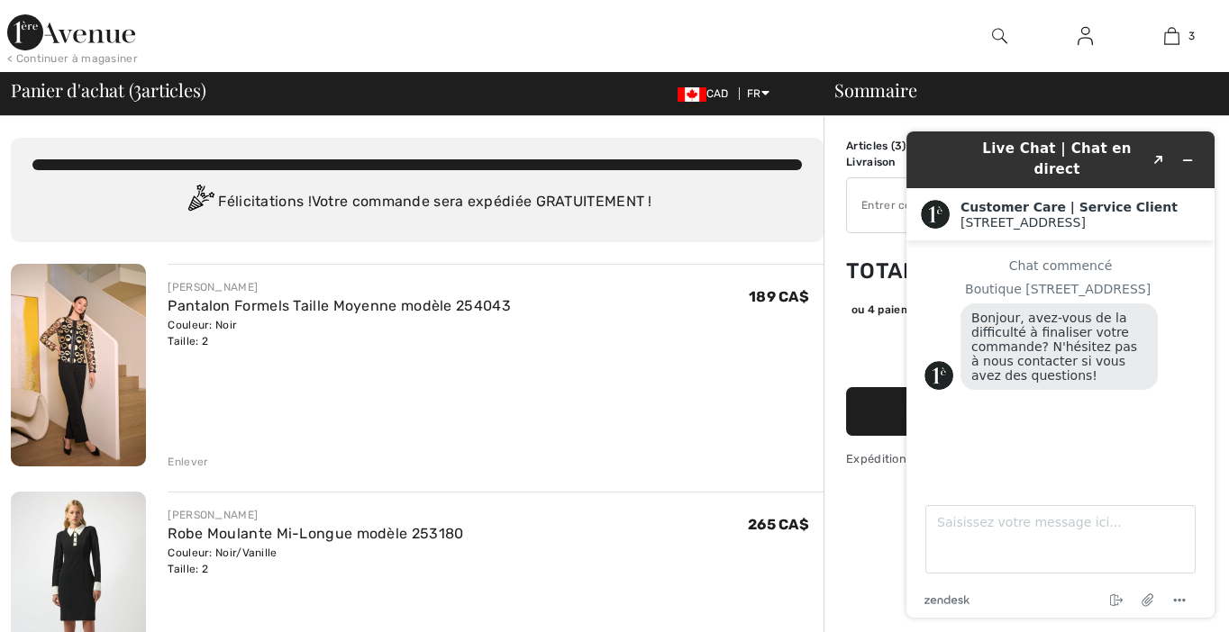
click at [633, 418] on div "JOSEPH RIBKOFF Pantalon Formels Taille Moyenne modèle 254043 Couleur: Noir Tail…" at bounding box center [496, 367] width 656 height 206
click at [1184, 154] on icon "Réduire le widget" at bounding box center [1187, 160] width 13 height 13
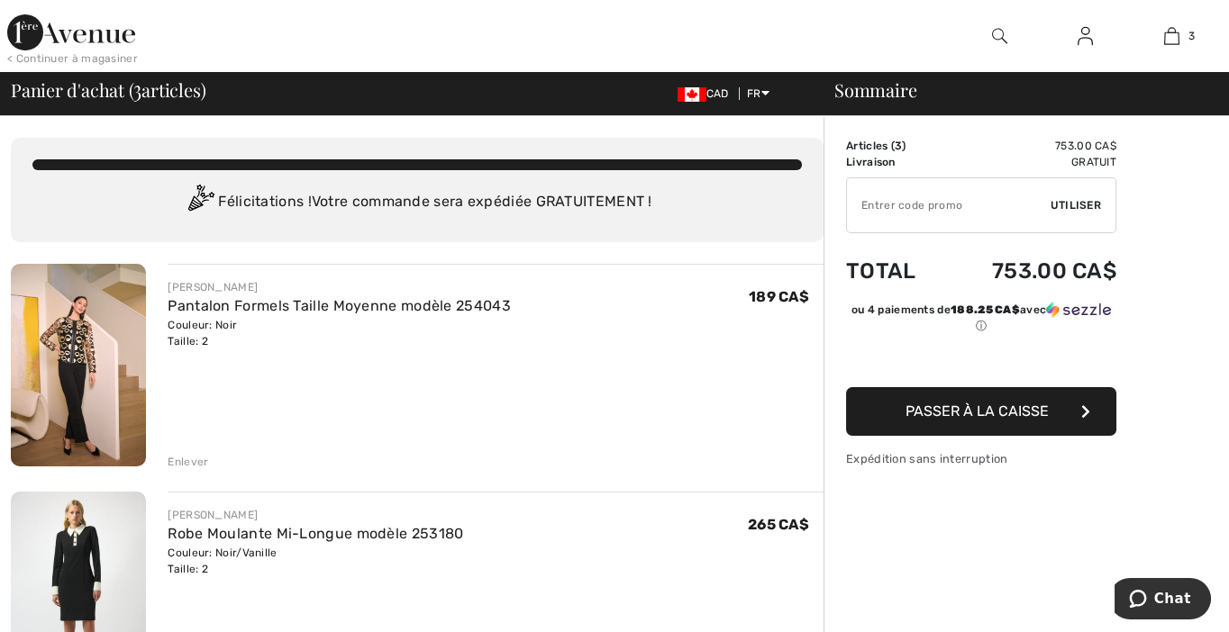
click at [936, 413] on span "Passer à la caisse" at bounding box center [977, 411] width 143 height 17
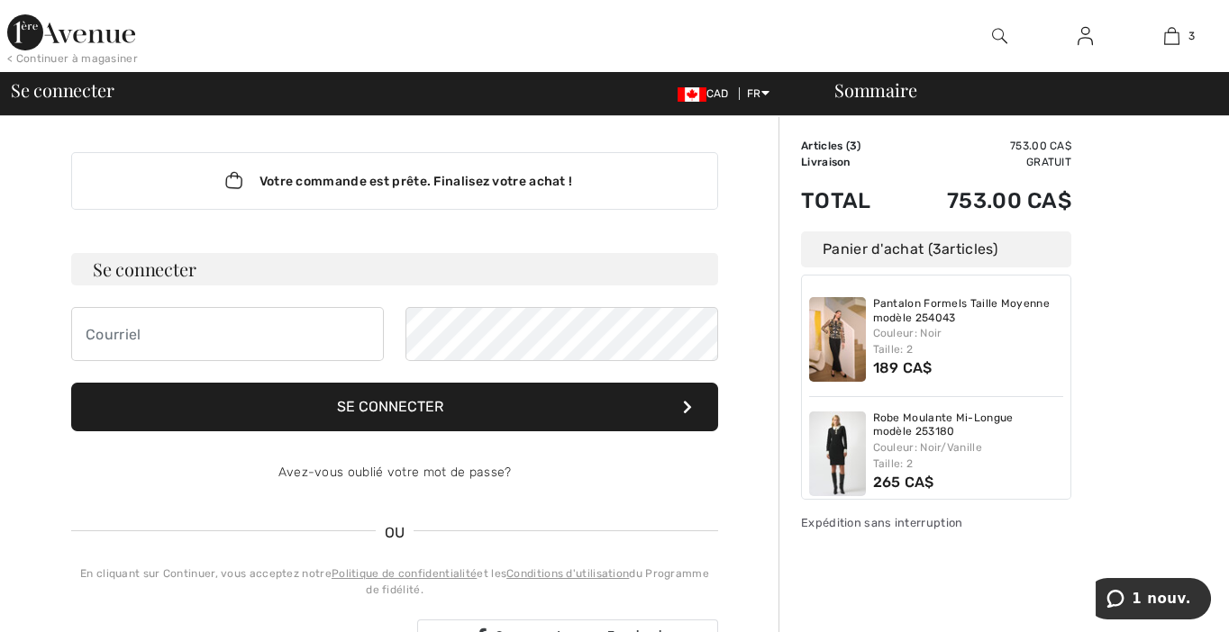
type input "rachclou@hotmail.com"
click at [404, 409] on button "Se connecter" at bounding box center [394, 407] width 647 height 49
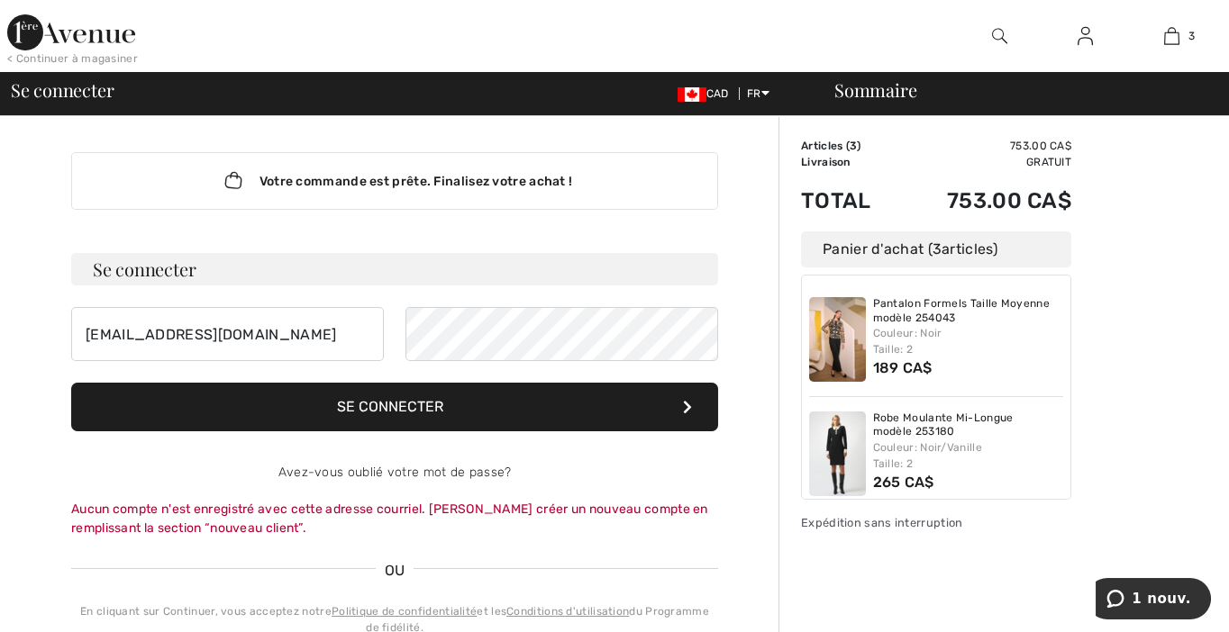
scroll to position [270, 0]
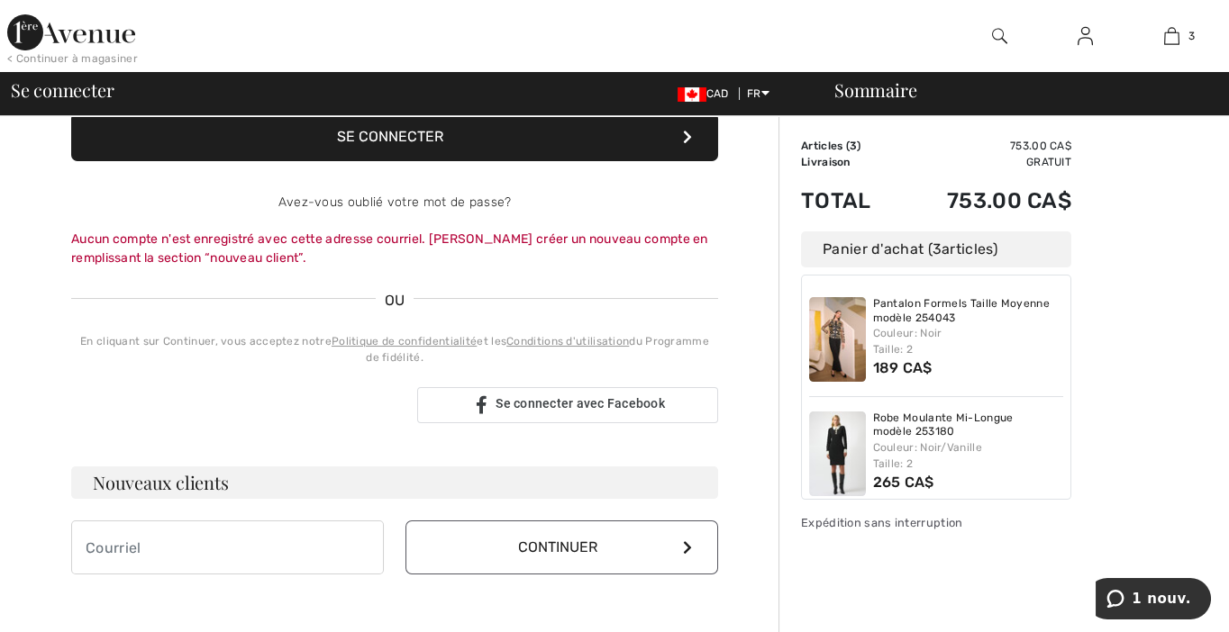
click at [364, 477] on h3 "Nouveaux clients" at bounding box center [394, 483] width 647 height 32
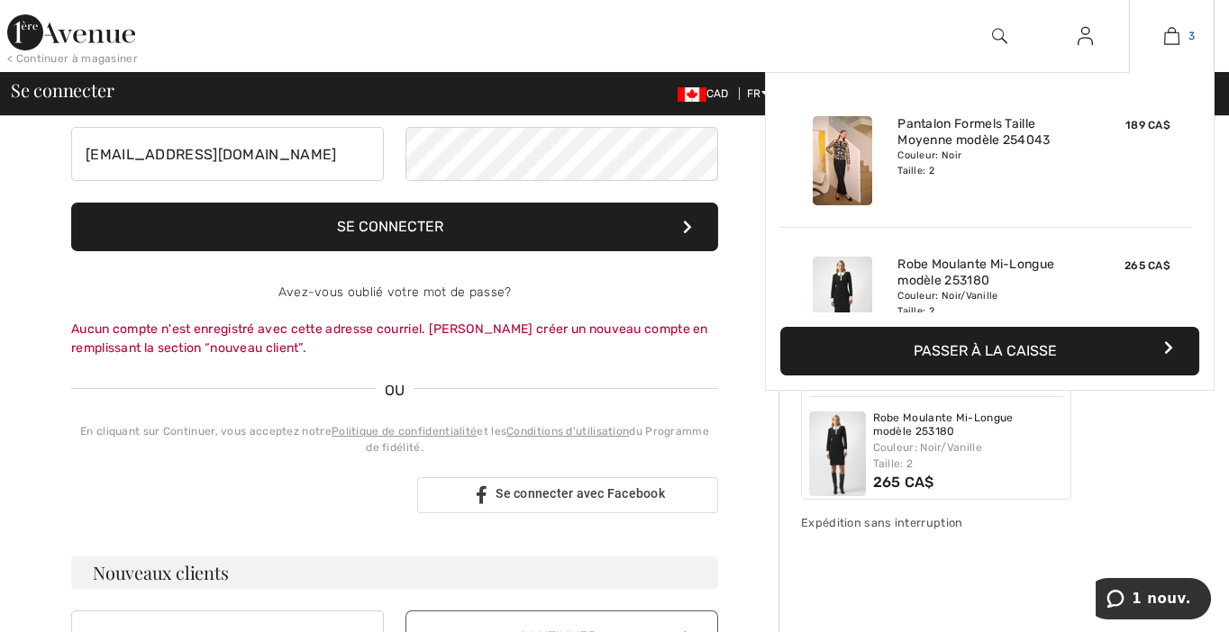
click at [1169, 40] on img at bounding box center [1171, 36] width 15 height 22
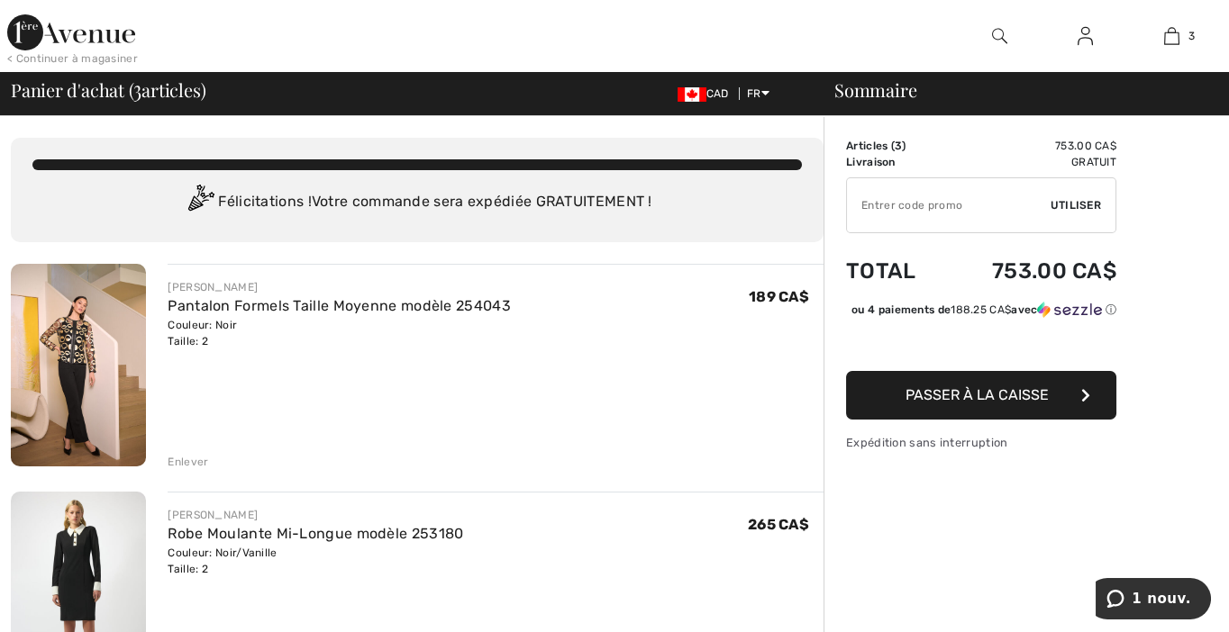
click at [942, 404] on span "Passer à la caisse" at bounding box center [977, 395] width 143 height 17
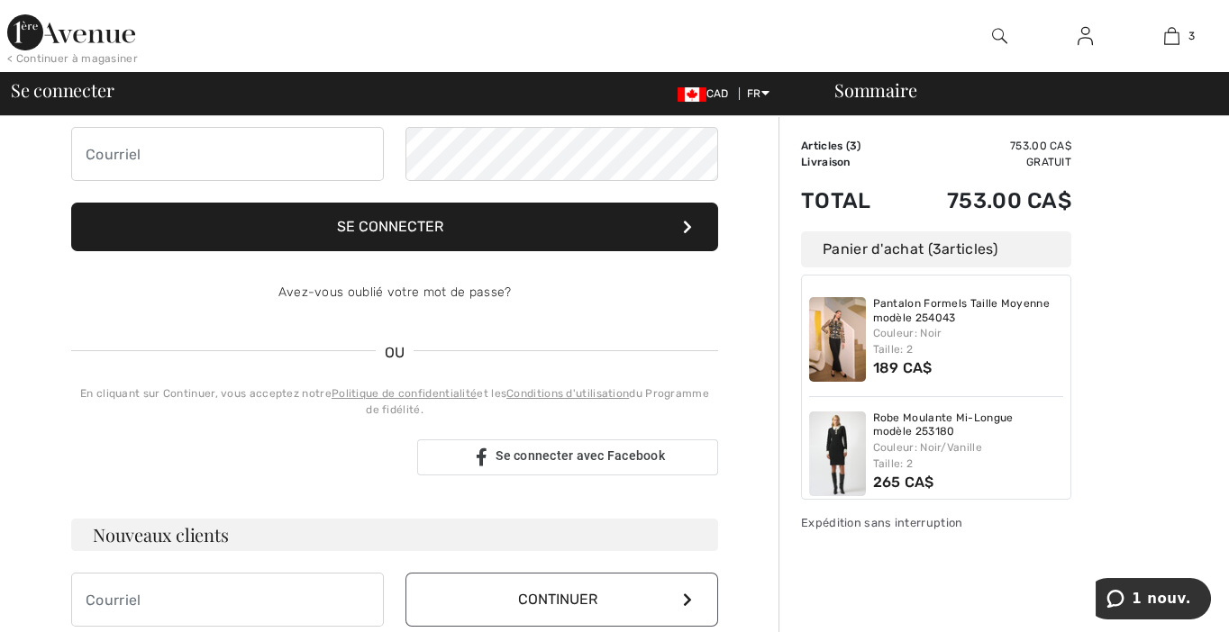
scroll to position [270, 0]
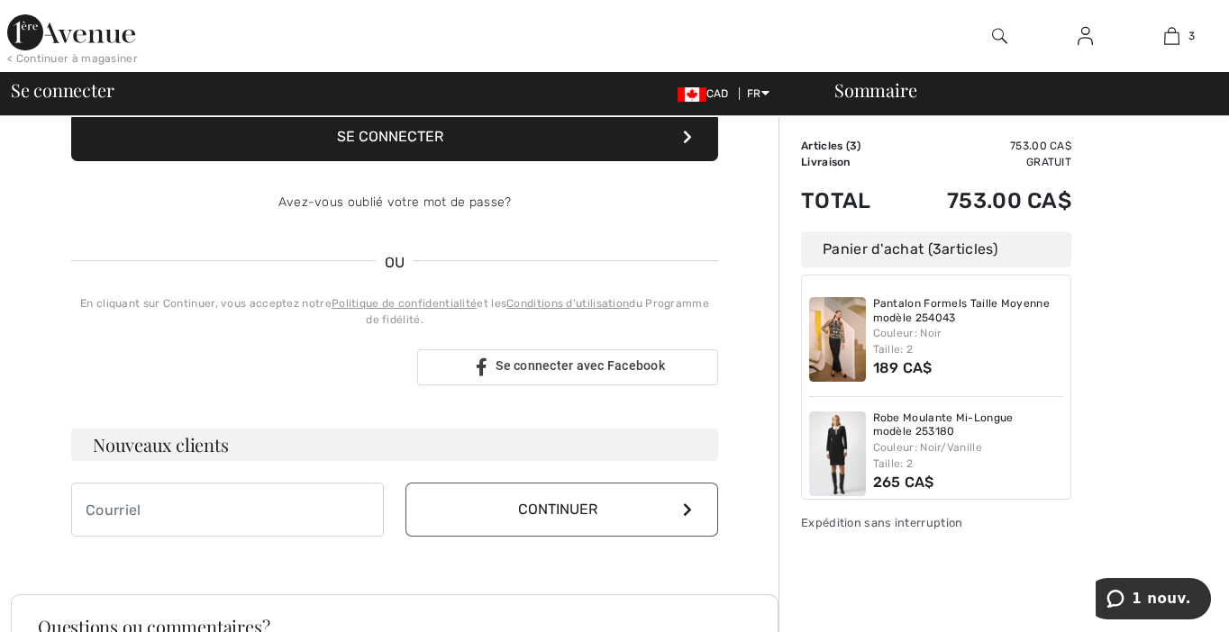
type input "[EMAIL_ADDRESS][DOMAIN_NAME]"
click at [199, 506] on input "email" at bounding box center [227, 510] width 313 height 54
type input "[EMAIL_ADDRESS][DOMAIN_NAME]"
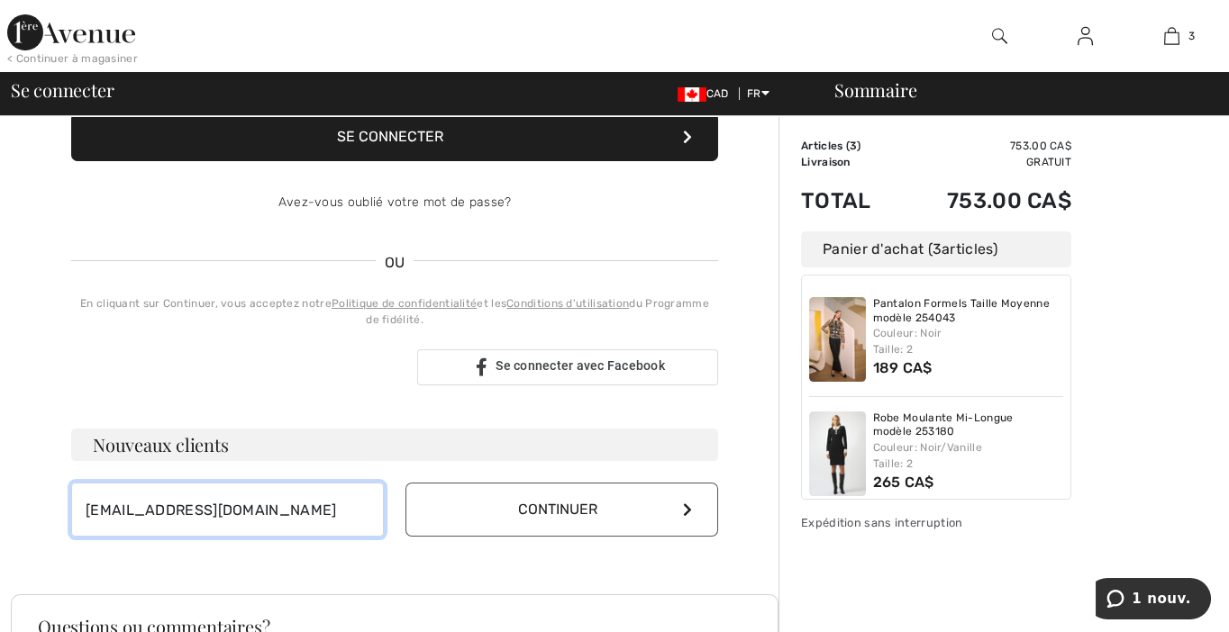
scroll to position [0, 0]
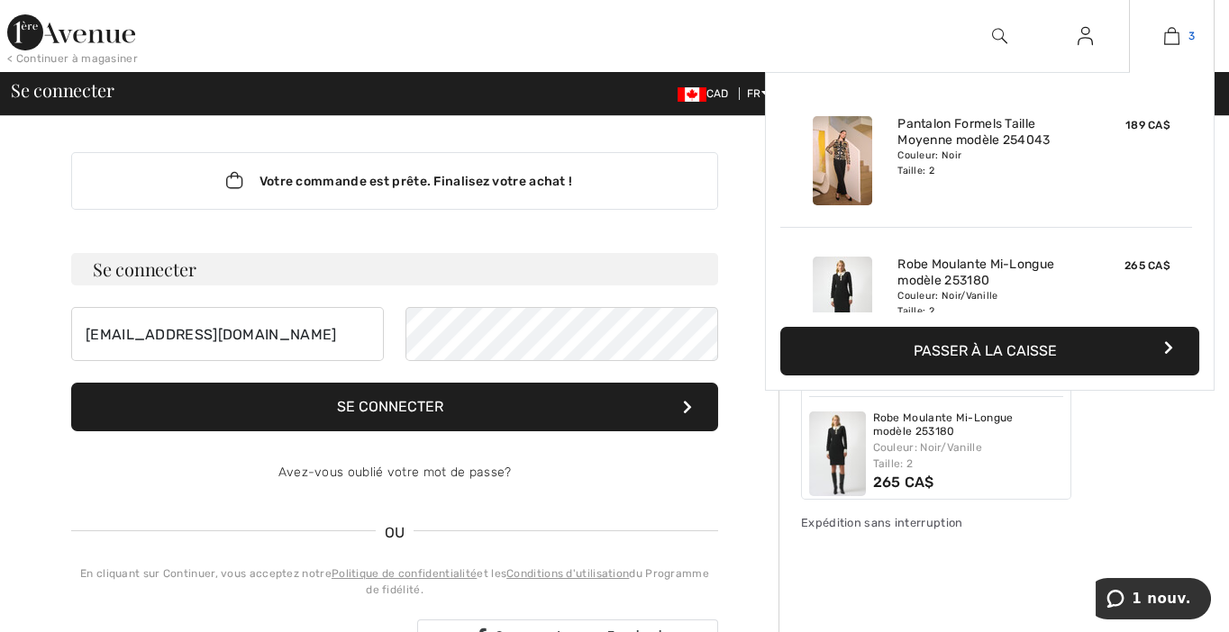
click at [1170, 33] on img at bounding box center [1171, 36] width 15 height 22
